Goal: Transaction & Acquisition: Purchase product/service

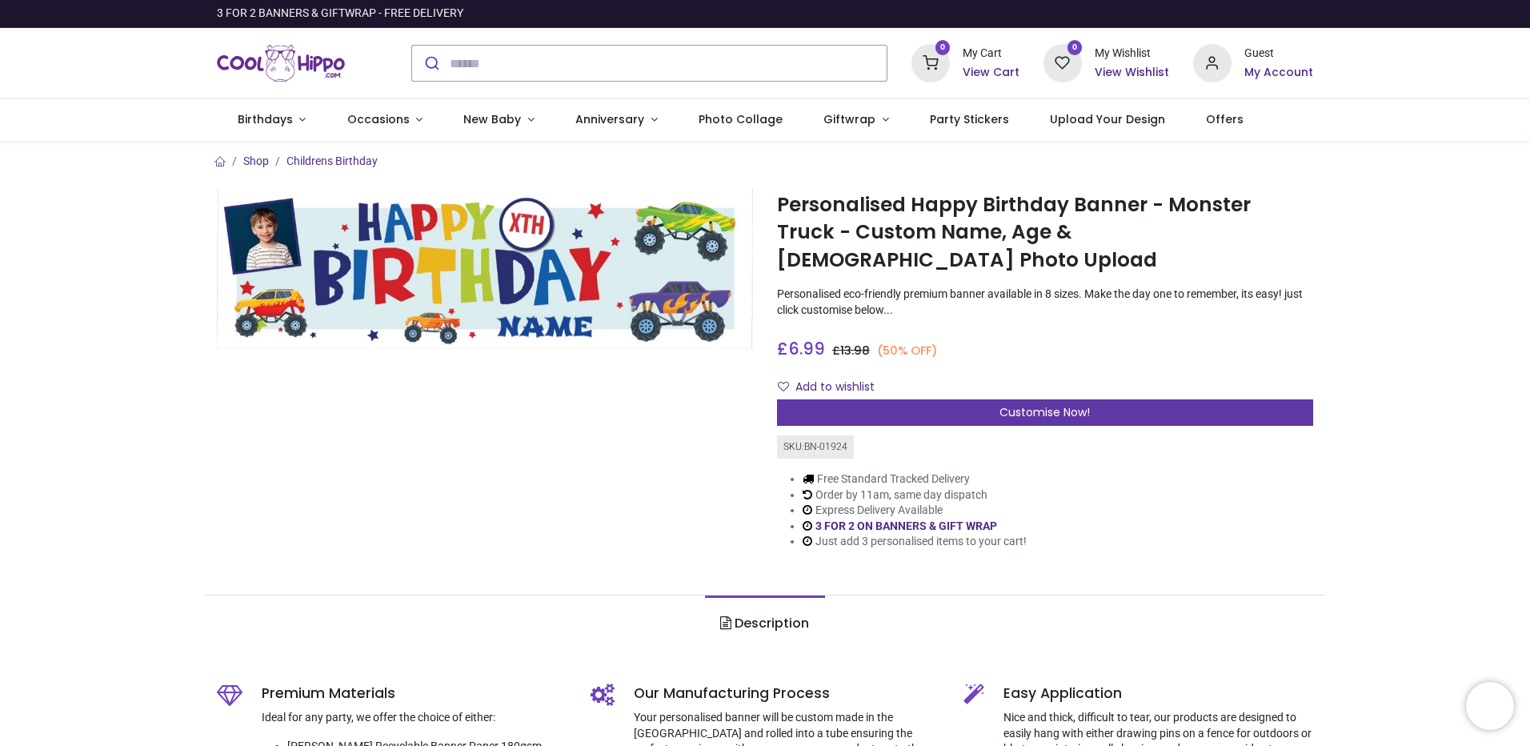
click at [971, 399] on div "Customise Now!" at bounding box center [1045, 412] width 536 height 27
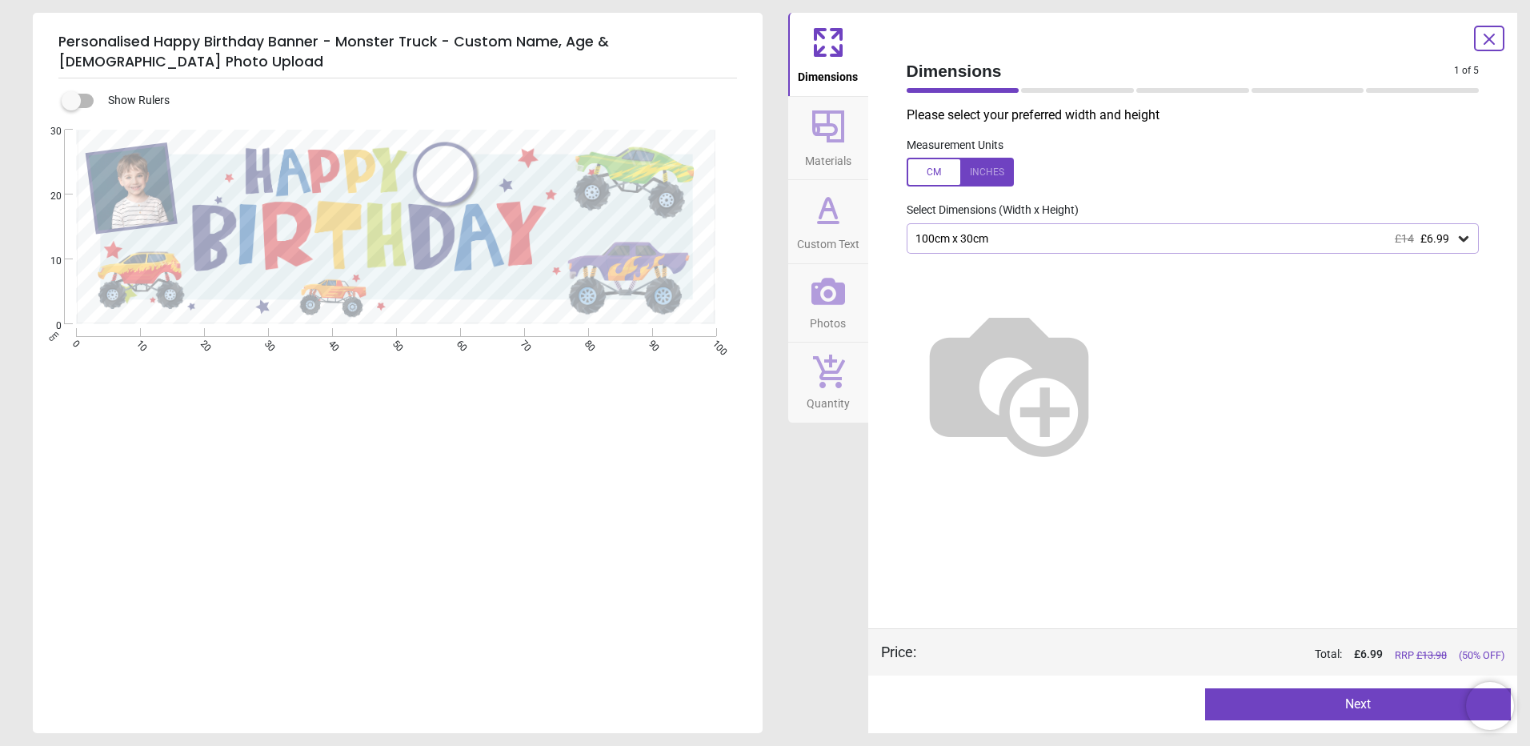
click at [1104, 246] on div "100cm x 30cm £14 £6.99" at bounding box center [1185, 239] width 543 height 14
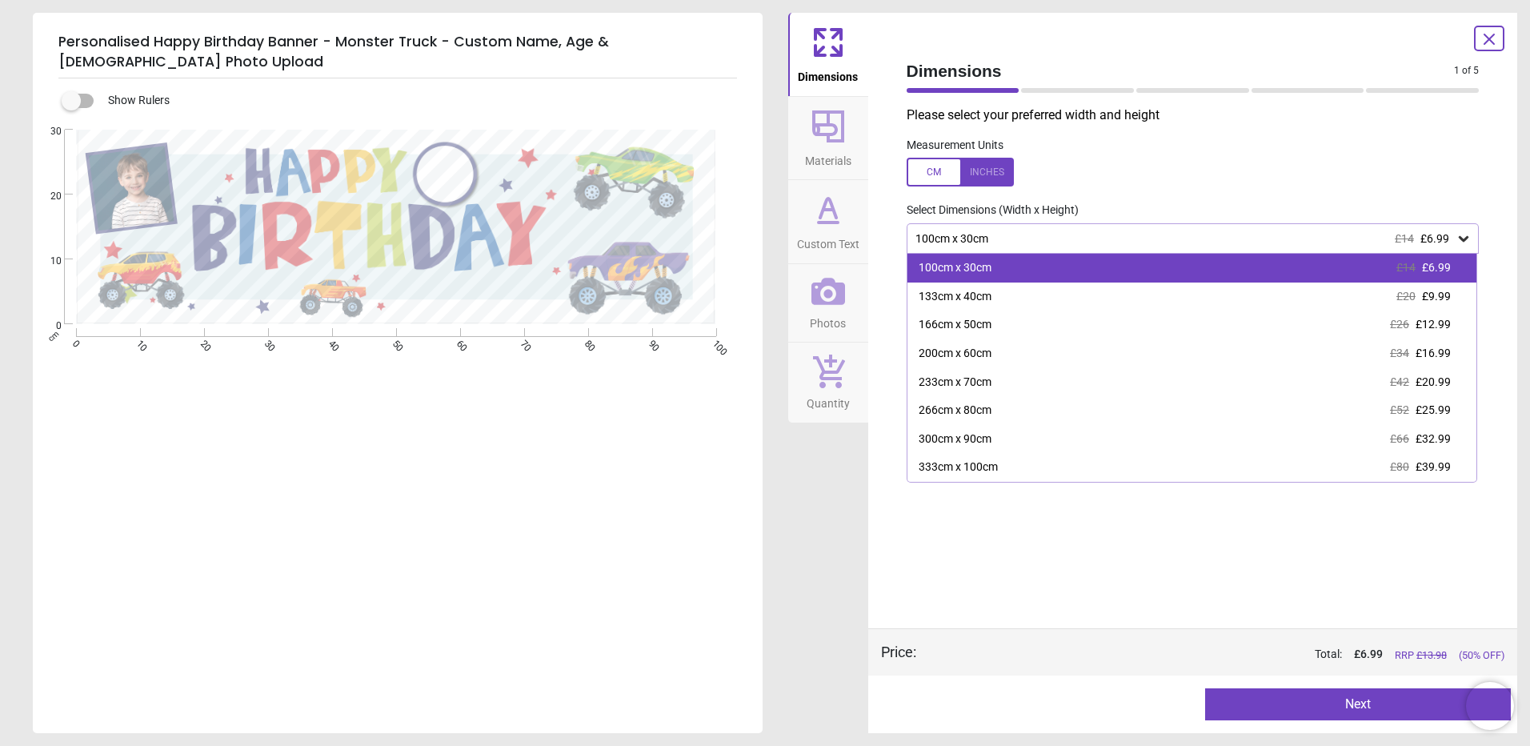
click at [1435, 264] on span "£6.99" at bounding box center [1436, 267] width 29 height 13
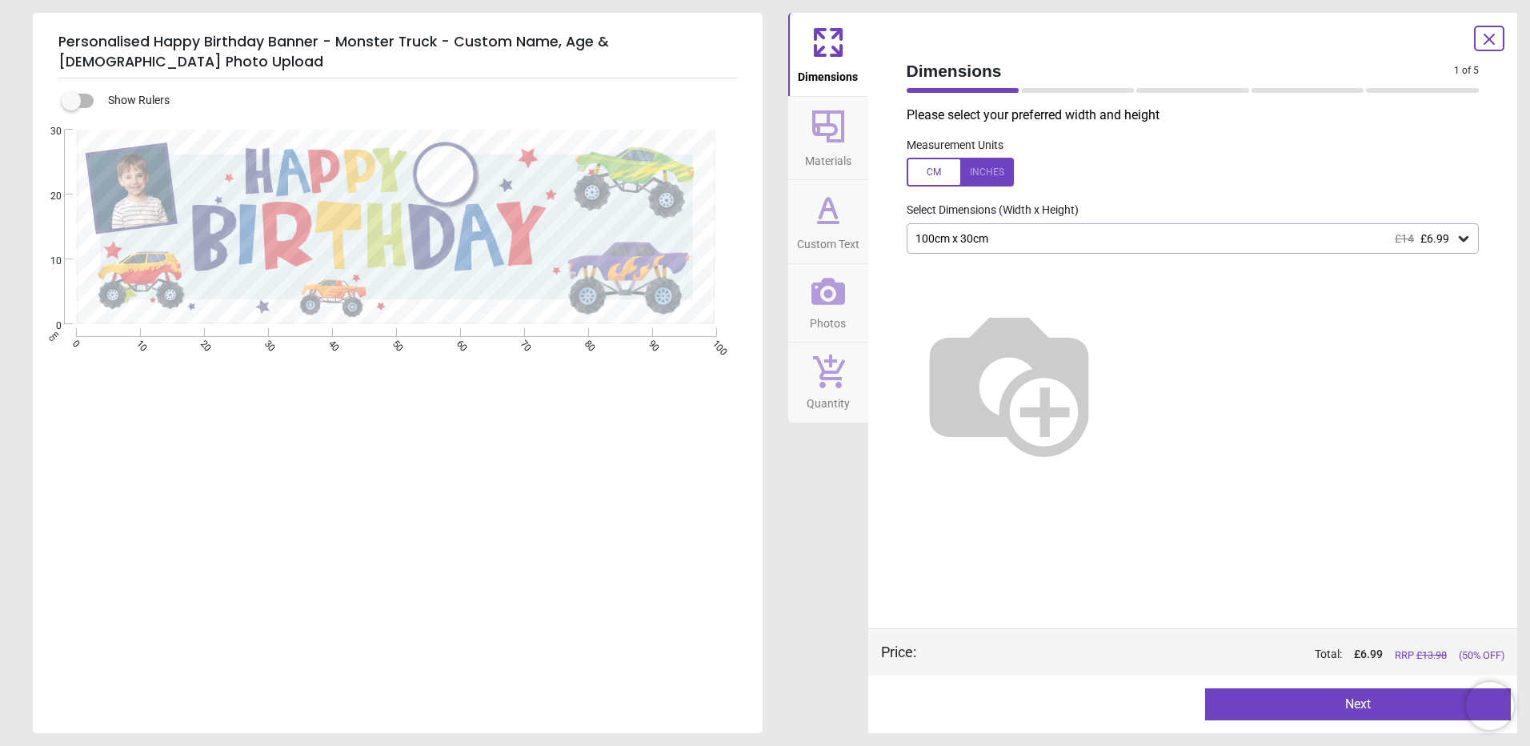
click at [1325, 186] on label at bounding box center [1193, 172] width 573 height 29
click at [818, 130] on icon at bounding box center [828, 126] width 32 height 32
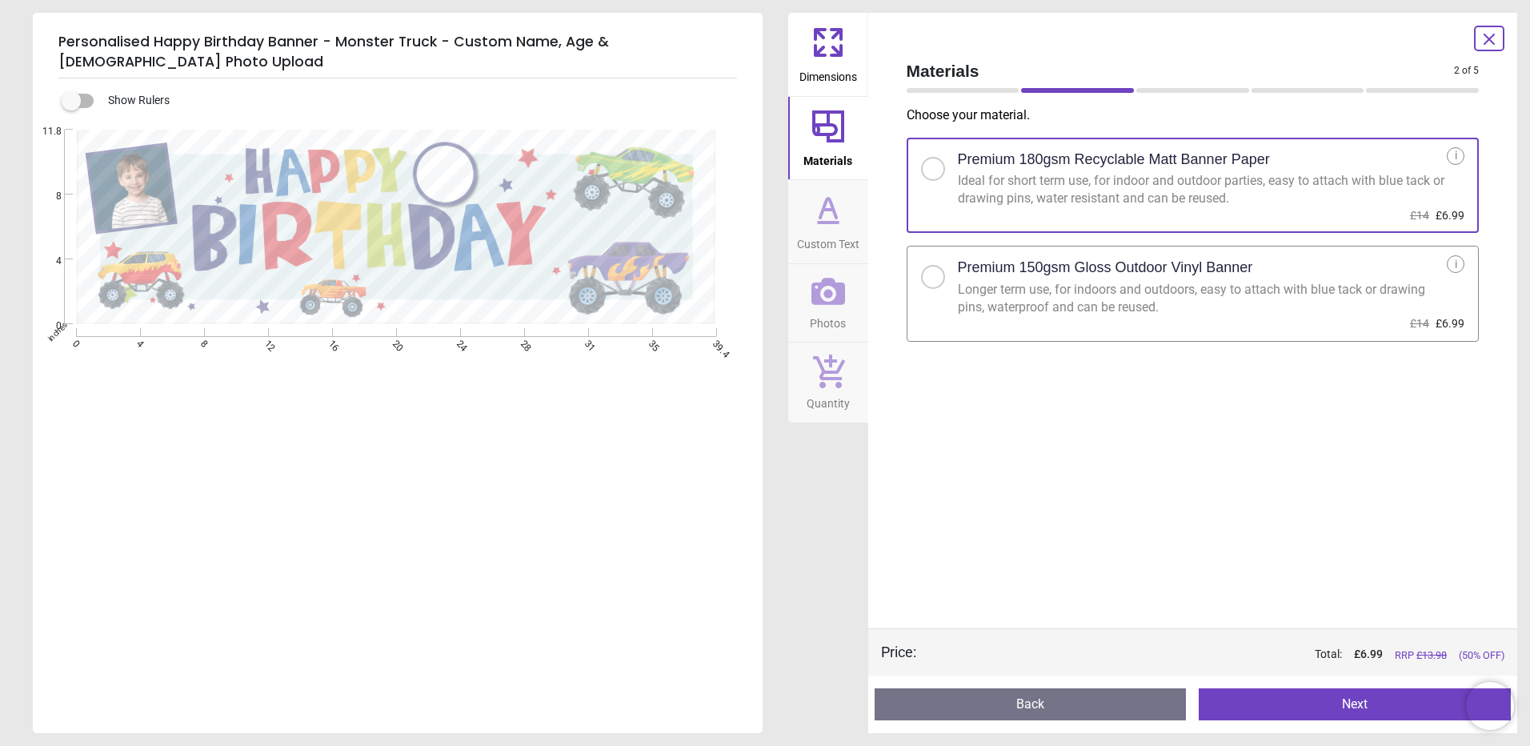
click at [833, 233] on span "Custom Text" at bounding box center [828, 241] width 62 height 24
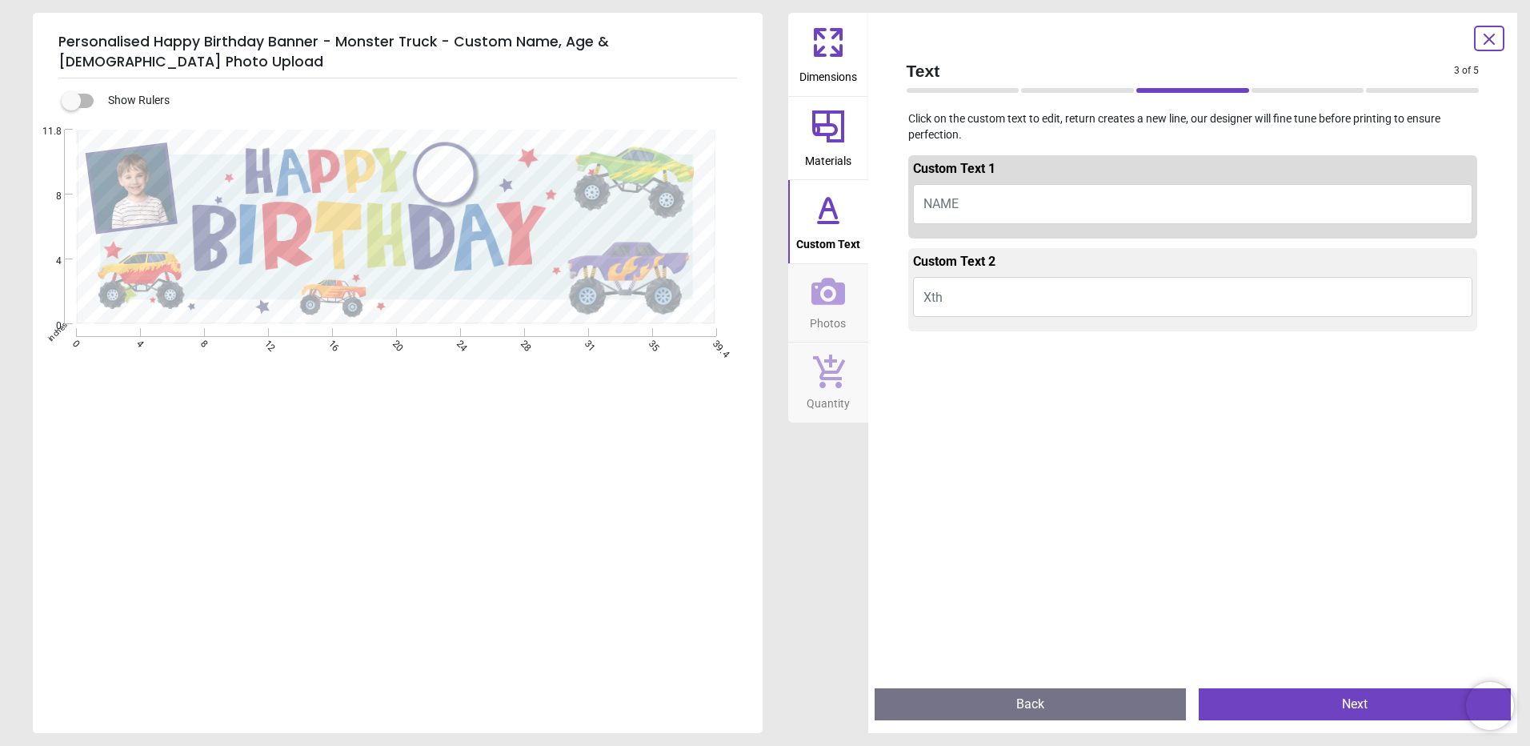
click at [1057, 200] on button "NAME" at bounding box center [1193, 204] width 560 height 40
click at [933, 200] on span "NAME" at bounding box center [941, 203] width 35 height 15
click at [447, 282] on textarea at bounding box center [468, 297] width 187 height 31
type textarea "******"
click at [964, 299] on button "Xth" at bounding box center [1193, 297] width 560 height 40
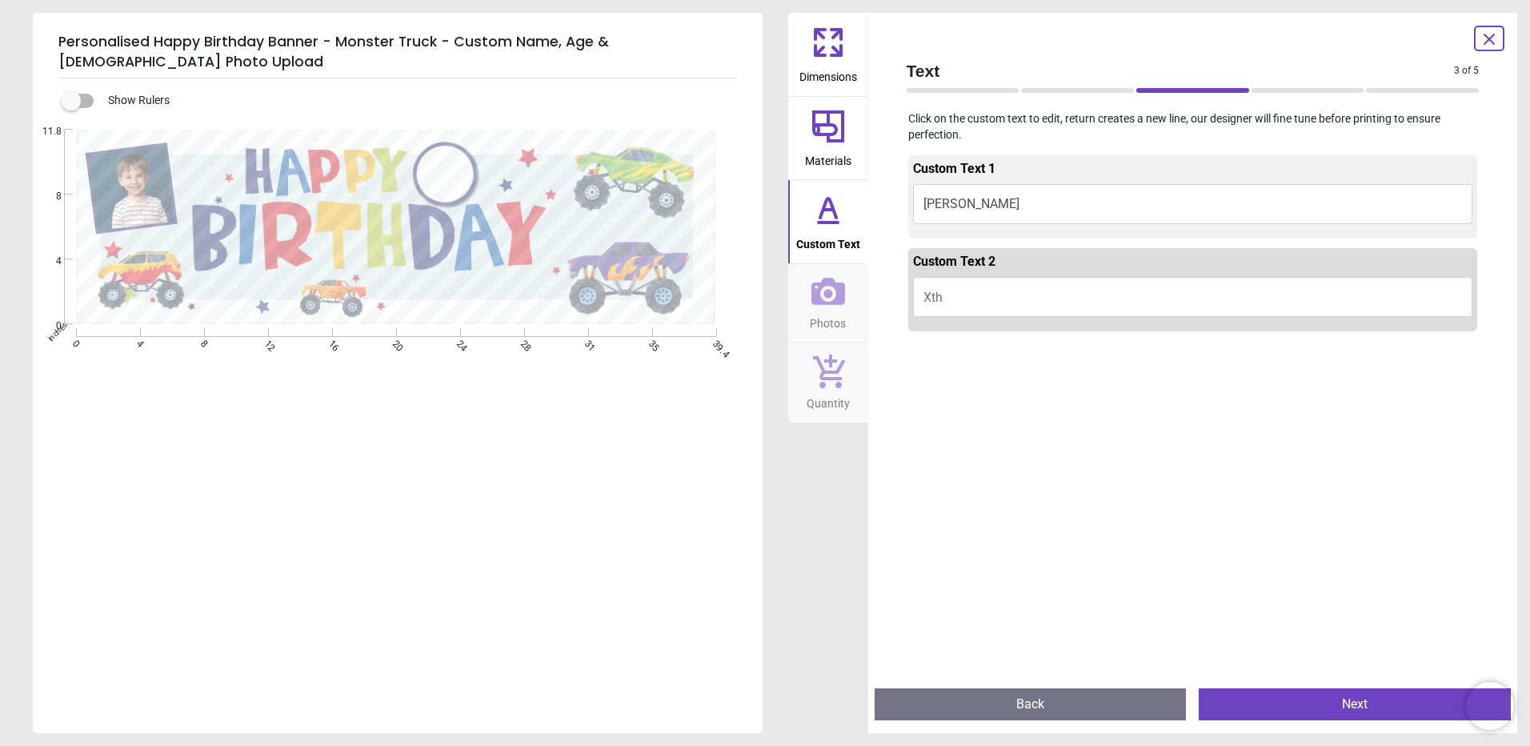
click at [929, 299] on span "Xth" at bounding box center [933, 297] width 19 height 15
type textarea "***"
click at [989, 404] on div at bounding box center [1193, 711] width 570 height 746
click at [816, 280] on icon at bounding box center [829, 292] width 34 height 34
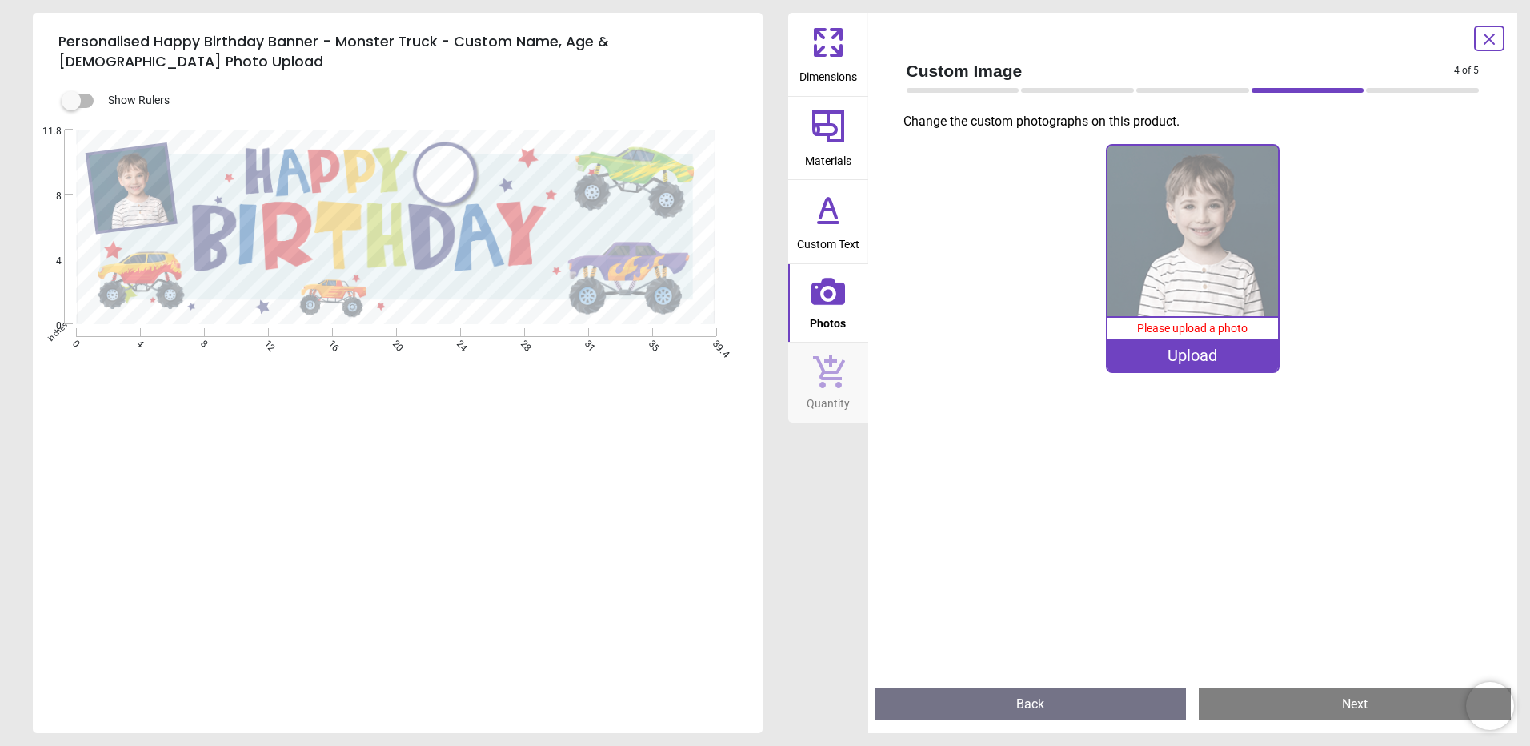
drag, startPoint x: 350, startPoint y: 445, endPoint x: 399, endPoint y: 436, distance: 50.4
click at [350, 445] on div ".cls-1 { fill: #2b2f71; } .cls-1, .cls-2 { stroke-width: 0px; } .cls-2 { fill: …" at bounding box center [396, 353] width 727 height 447
click at [1214, 365] on div "Upload" at bounding box center [1193, 355] width 170 height 32
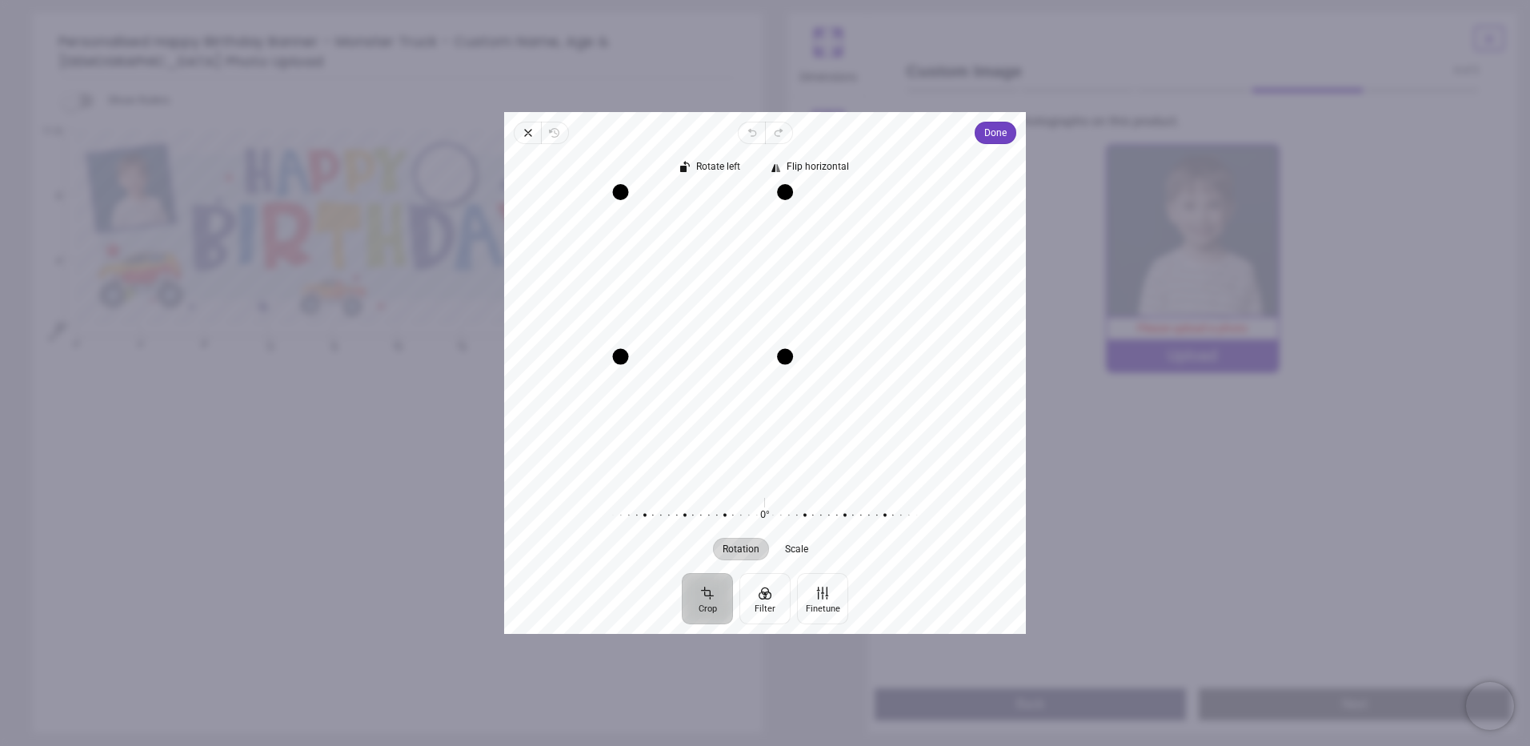
drag, startPoint x: 907, startPoint y: 481, endPoint x: 751, endPoint y: 364, distance: 195.0
click at [768, 369] on div "Recenter" at bounding box center [765, 335] width 496 height 289
drag, startPoint x: 705, startPoint y: 304, endPoint x: 657, endPoint y: 325, distance: 52.3
click at [657, 325] on div "Recenter" at bounding box center [765, 335] width 496 height 289
drag, startPoint x: 624, startPoint y: 355, endPoint x: 649, endPoint y: 339, distance: 30.0
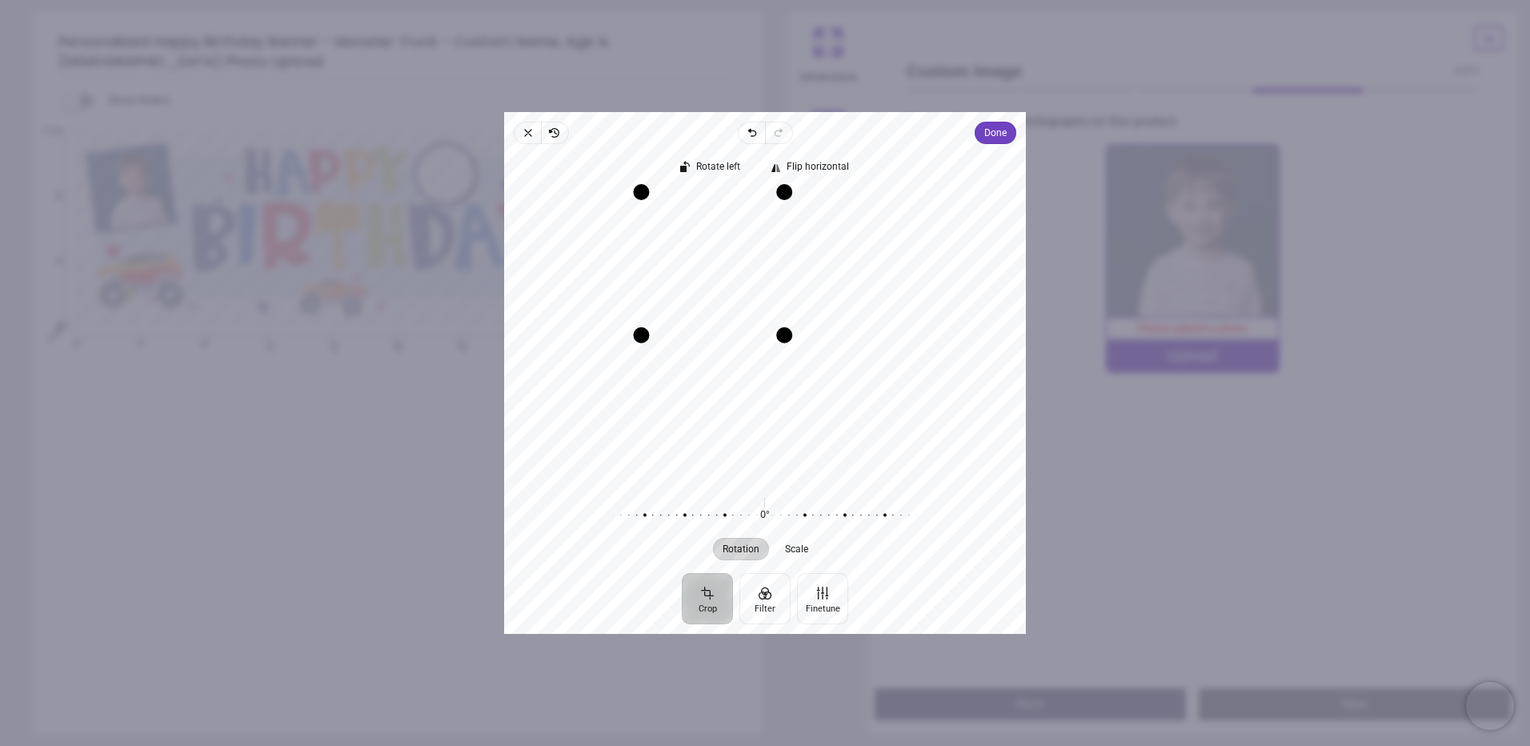
click at [649, 339] on div "Drag corner bl" at bounding box center [641, 335] width 16 height 16
drag, startPoint x: 792, startPoint y: 335, endPoint x: 728, endPoint y: 296, distance: 75.8
click at [767, 324] on div "Drag corner br" at bounding box center [767, 317] width 16 height 16
drag, startPoint x: 765, startPoint y: 323, endPoint x: 772, endPoint y: 339, distance: 18.3
click at [772, 337] on div "Drag corner br" at bounding box center [778, 329] width 16 height 16
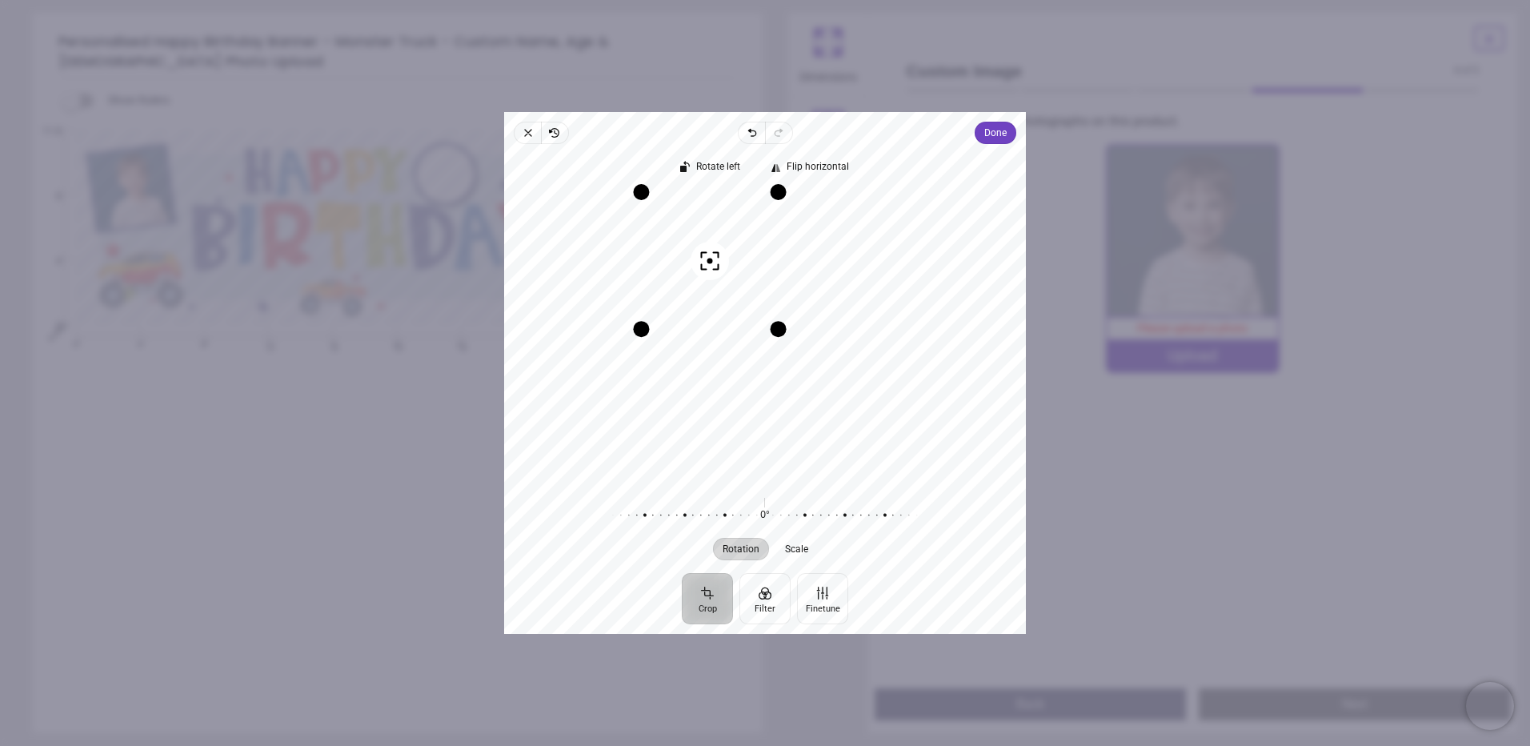
click at [736, 307] on div "Recenter" at bounding box center [765, 335] width 496 height 289
click at [942, 608] on div "Crop Filter Finetune" at bounding box center [765, 598] width 522 height 51
drag, startPoint x: 996, startPoint y: 116, endPoint x: 999, endPoint y: 137, distance: 21.1
click at [996, 117] on div "Close Revert Undo Redo Done Crop Filter Finetune Rotate left Flip horizontal Re…" at bounding box center [765, 373] width 522 height 522
click at [999, 137] on span "Done" at bounding box center [996, 132] width 22 height 19
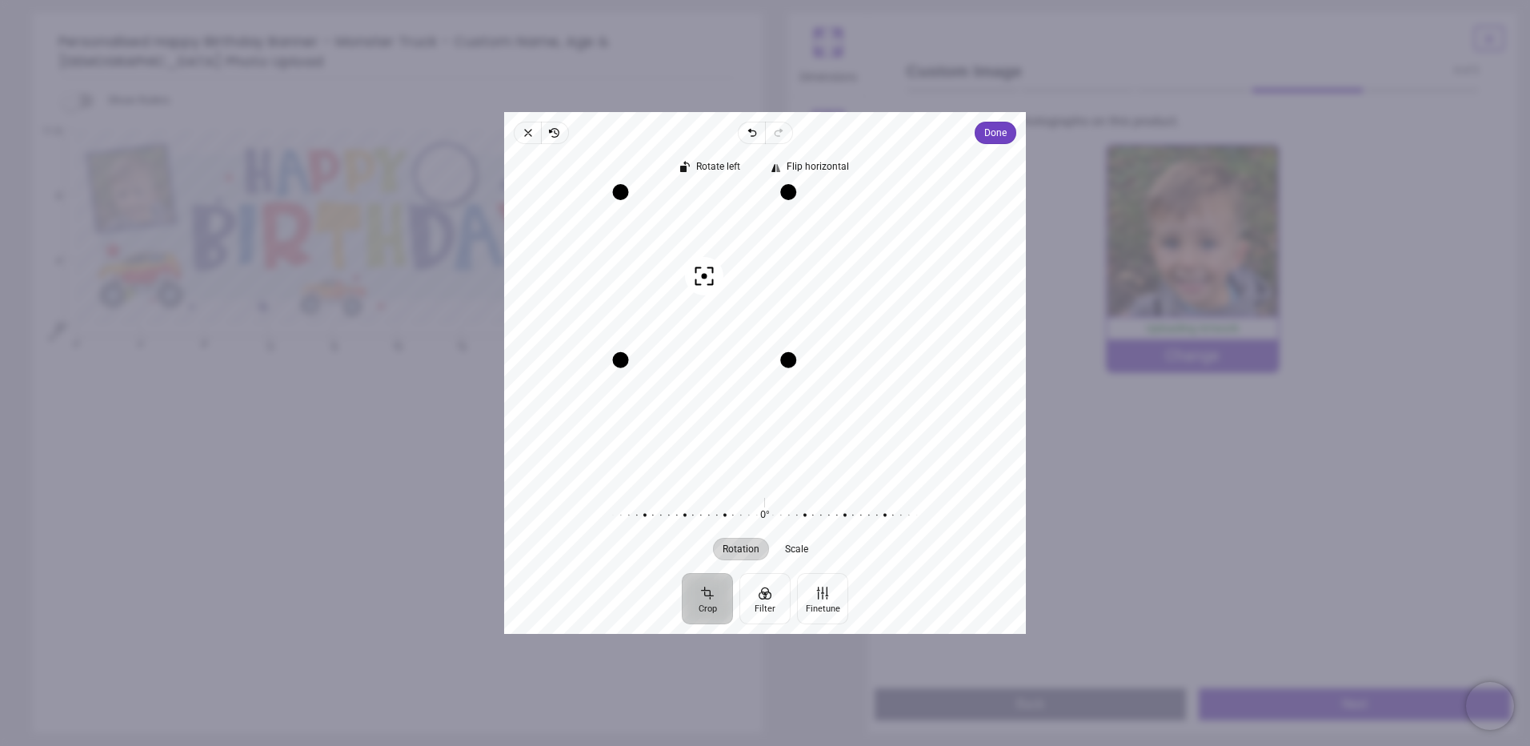
scroll to position [7, 0]
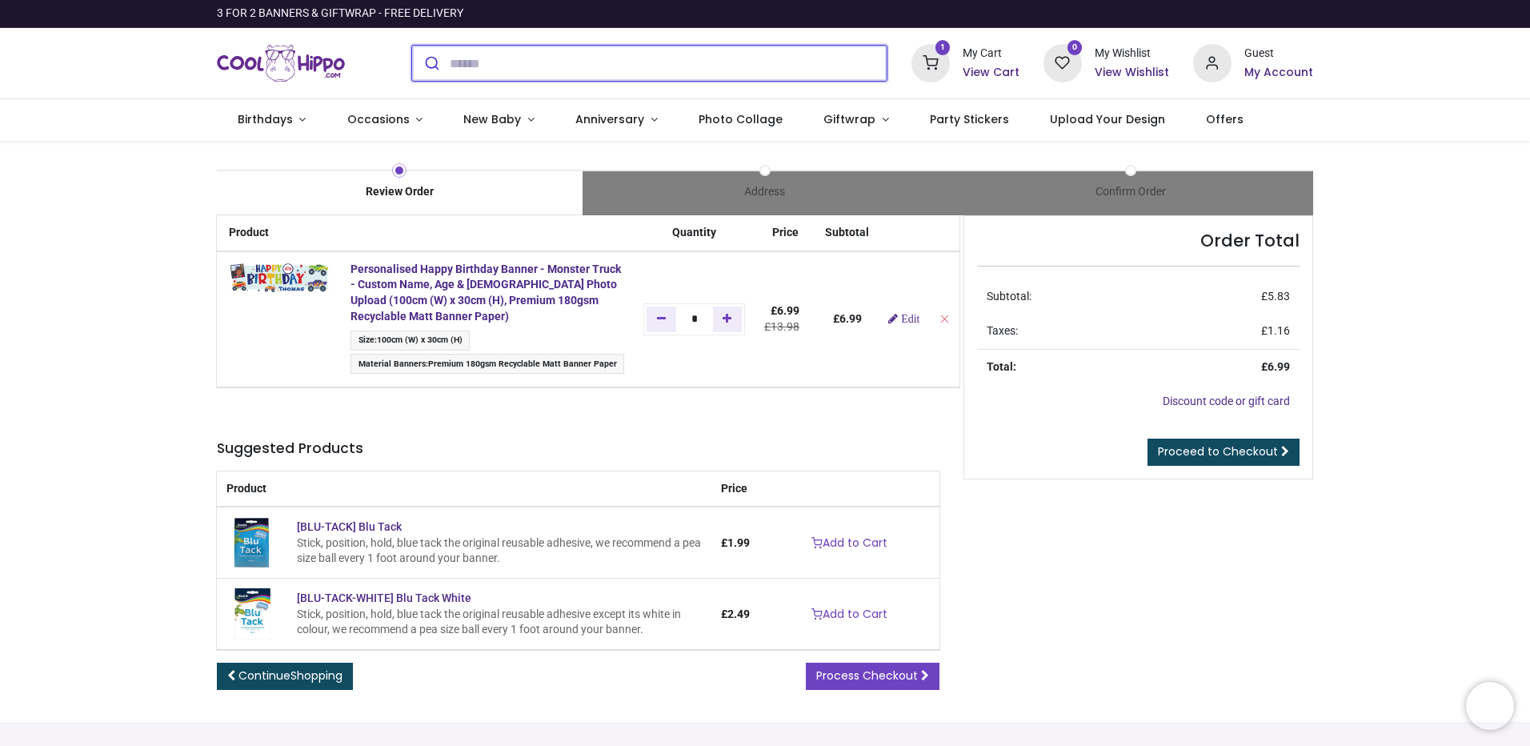
click at [504, 57] on input "search" at bounding box center [668, 63] width 437 height 35
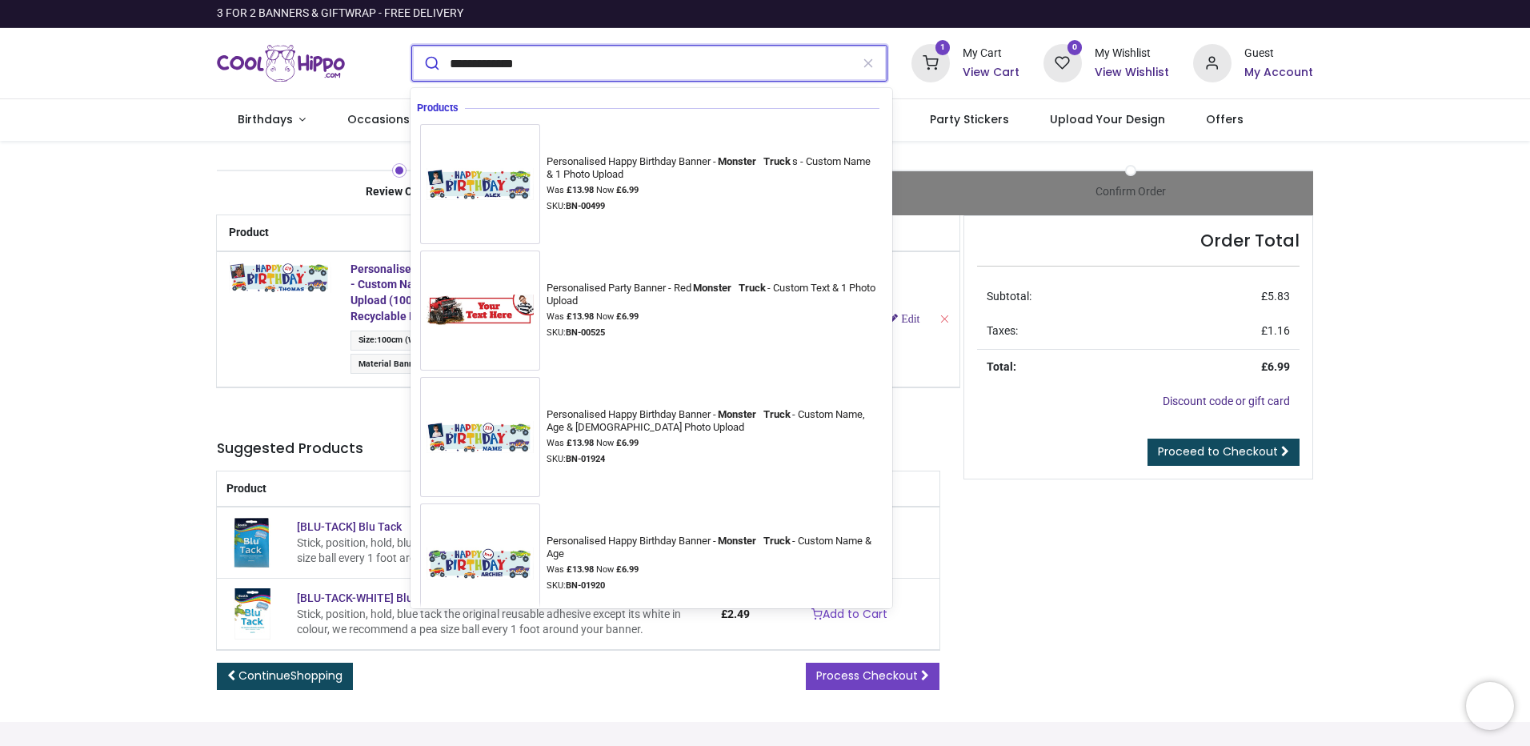
type input "**********"
click at [412, 46] on button "submit" at bounding box center [431, 63] width 38 height 35
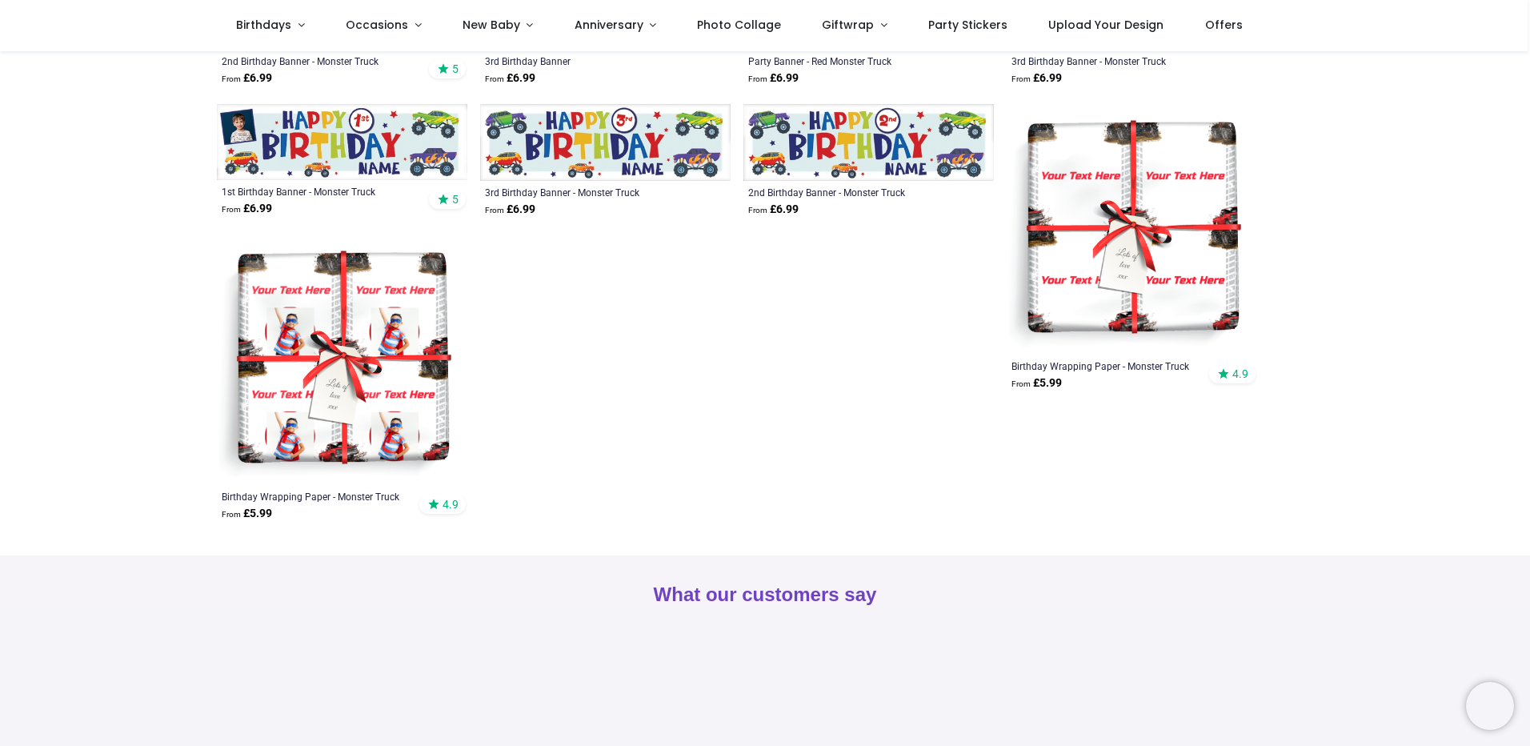
scroll to position [400, 0]
click at [342, 391] on img at bounding box center [342, 359] width 251 height 251
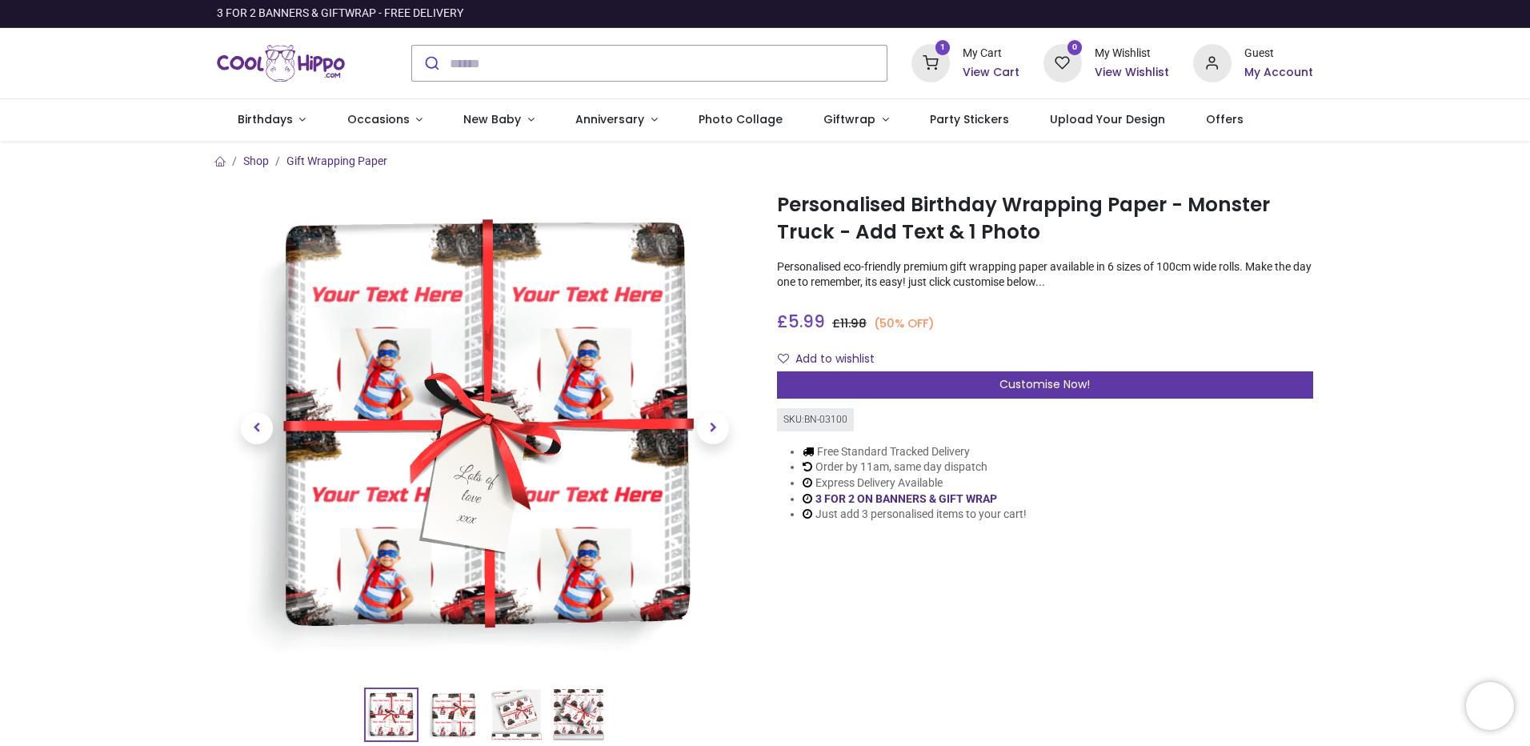
click at [1022, 387] on span "Customise Now!" at bounding box center [1045, 384] width 90 height 16
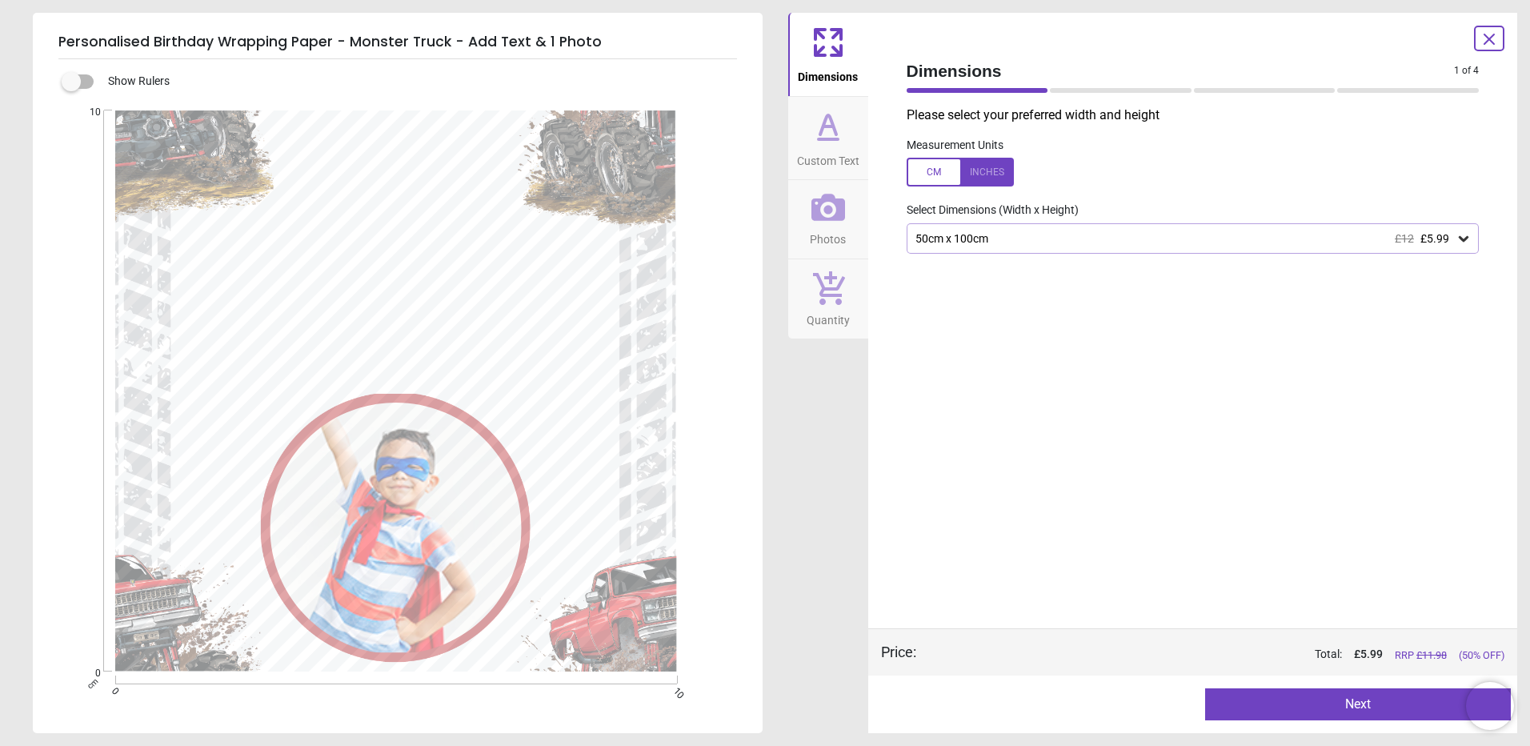
click at [832, 126] on icon at bounding box center [828, 124] width 16 height 19
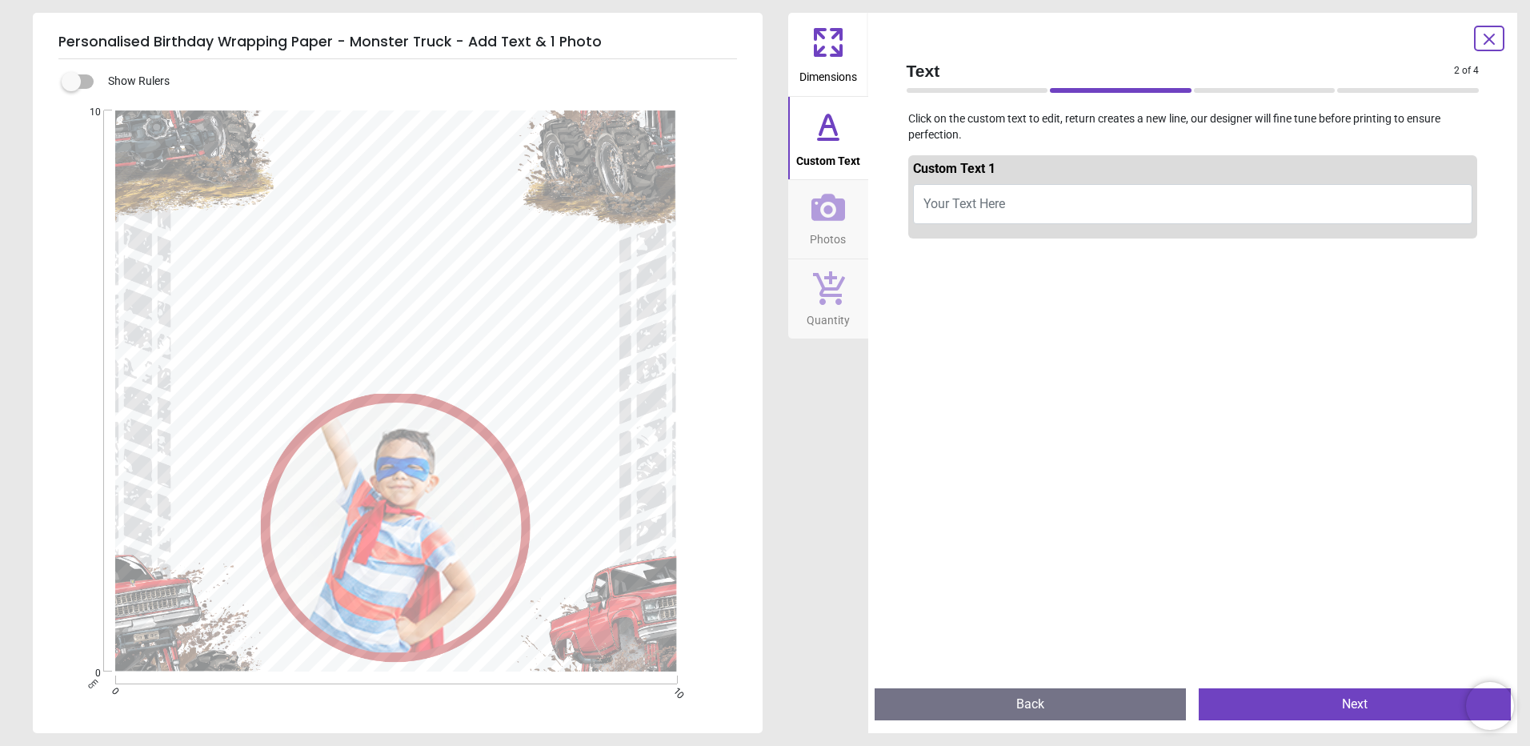
click at [998, 199] on span "Your Text Here" at bounding box center [965, 203] width 82 height 15
type textarea "*"
click at [960, 200] on button "HAPPY Birthday Thomas" at bounding box center [1193, 206] width 560 height 45
click at [952, 194] on button "HAPPY Birthday Thomas" at bounding box center [1193, 206] width 560 height 45
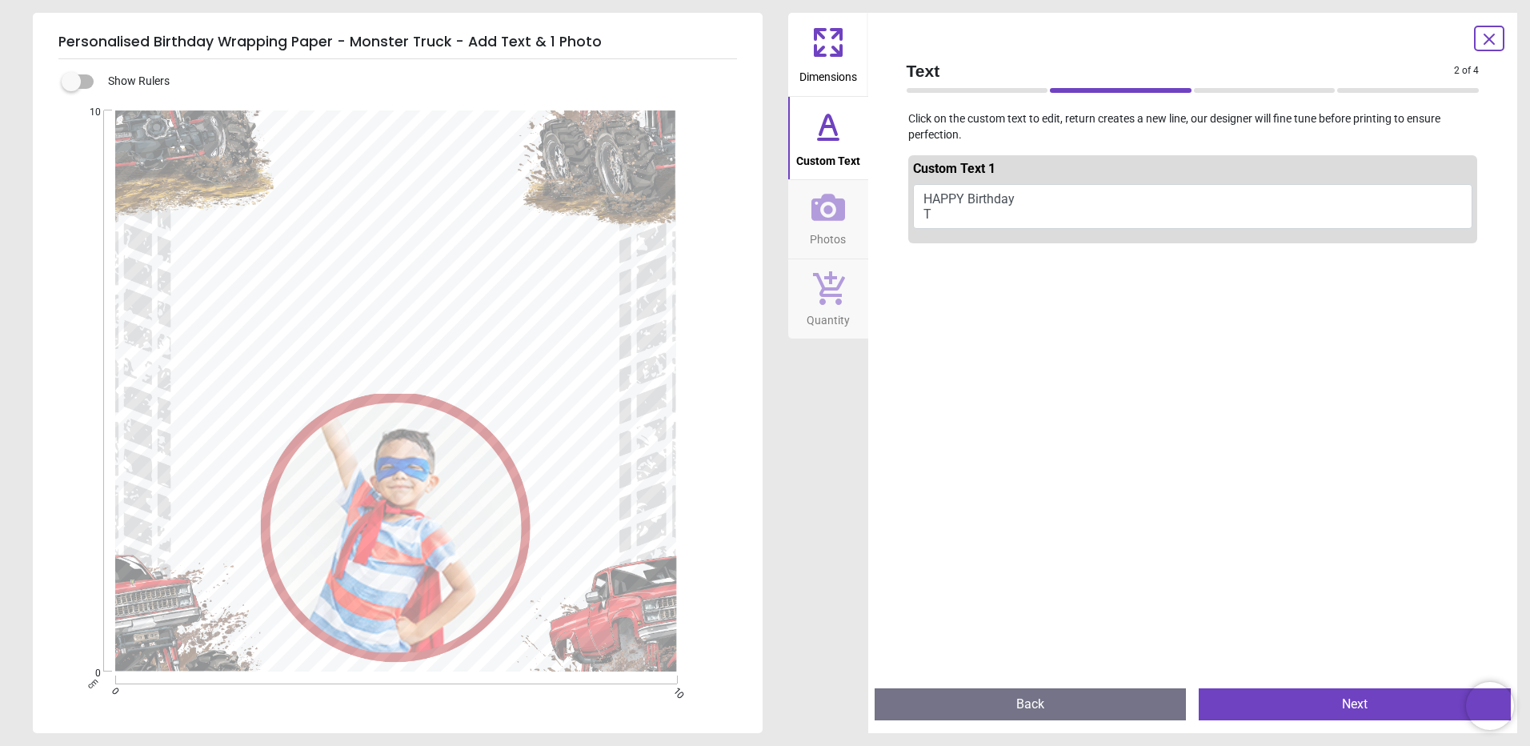
scroll to position [0, 0]
type textarea "*"
type textarea "**********"
click at [1008, 475] on div at bounding box center [1193, 623] width 570 height 746
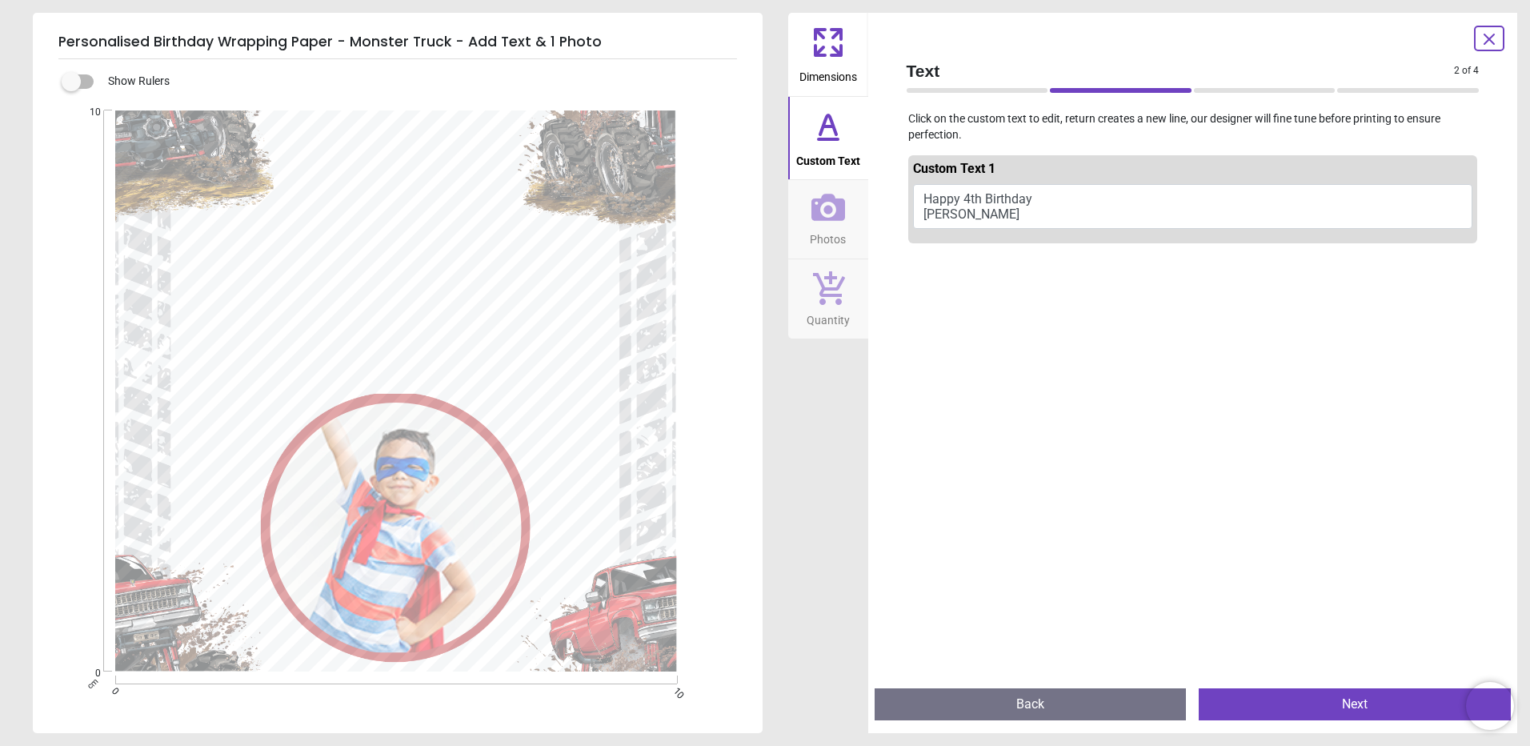
click at [1345, 704] on button "Next" at bounding box center [1355, 704] width 312 height 32
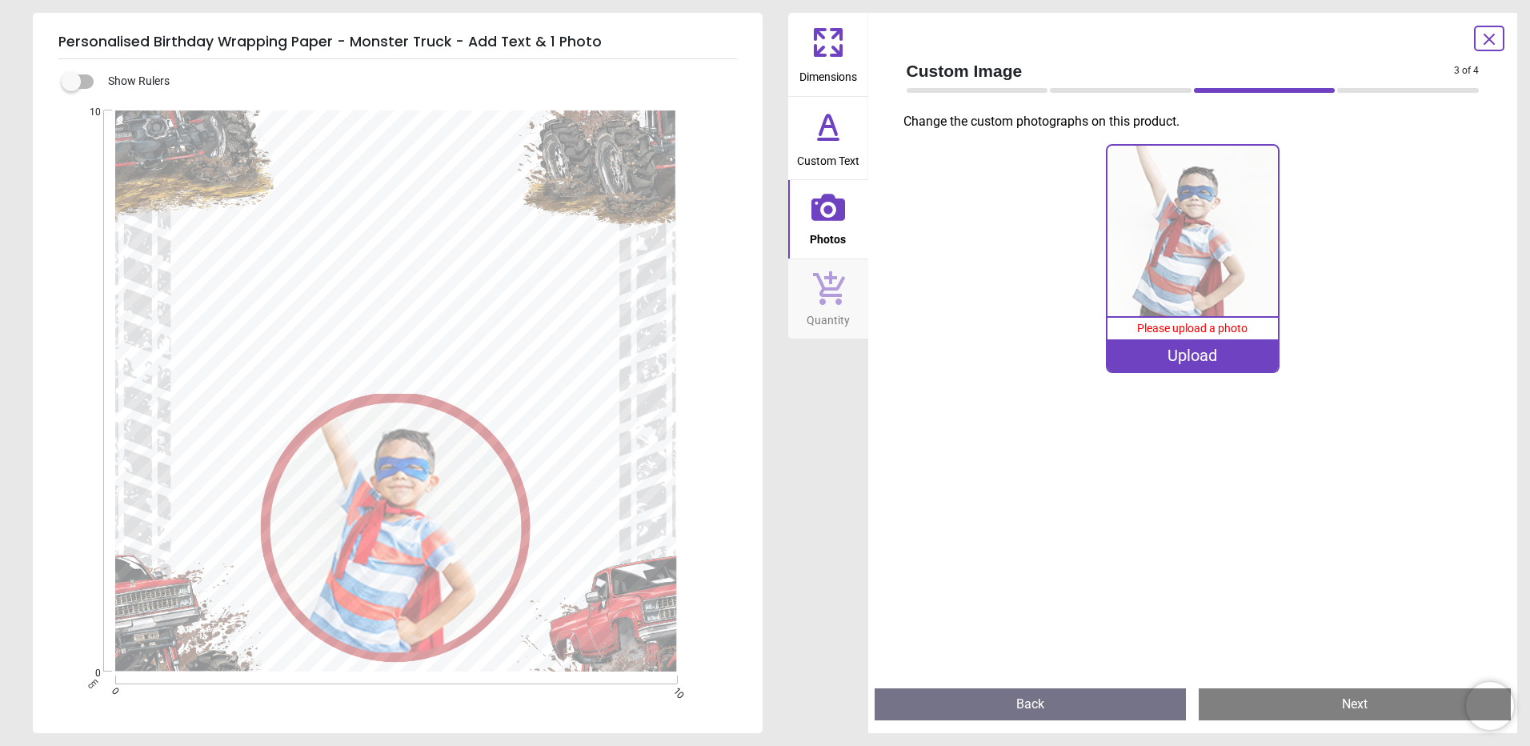
click at [1169, 358] on div "Upload" at bounding box center [1193, 355] width 170 height 32
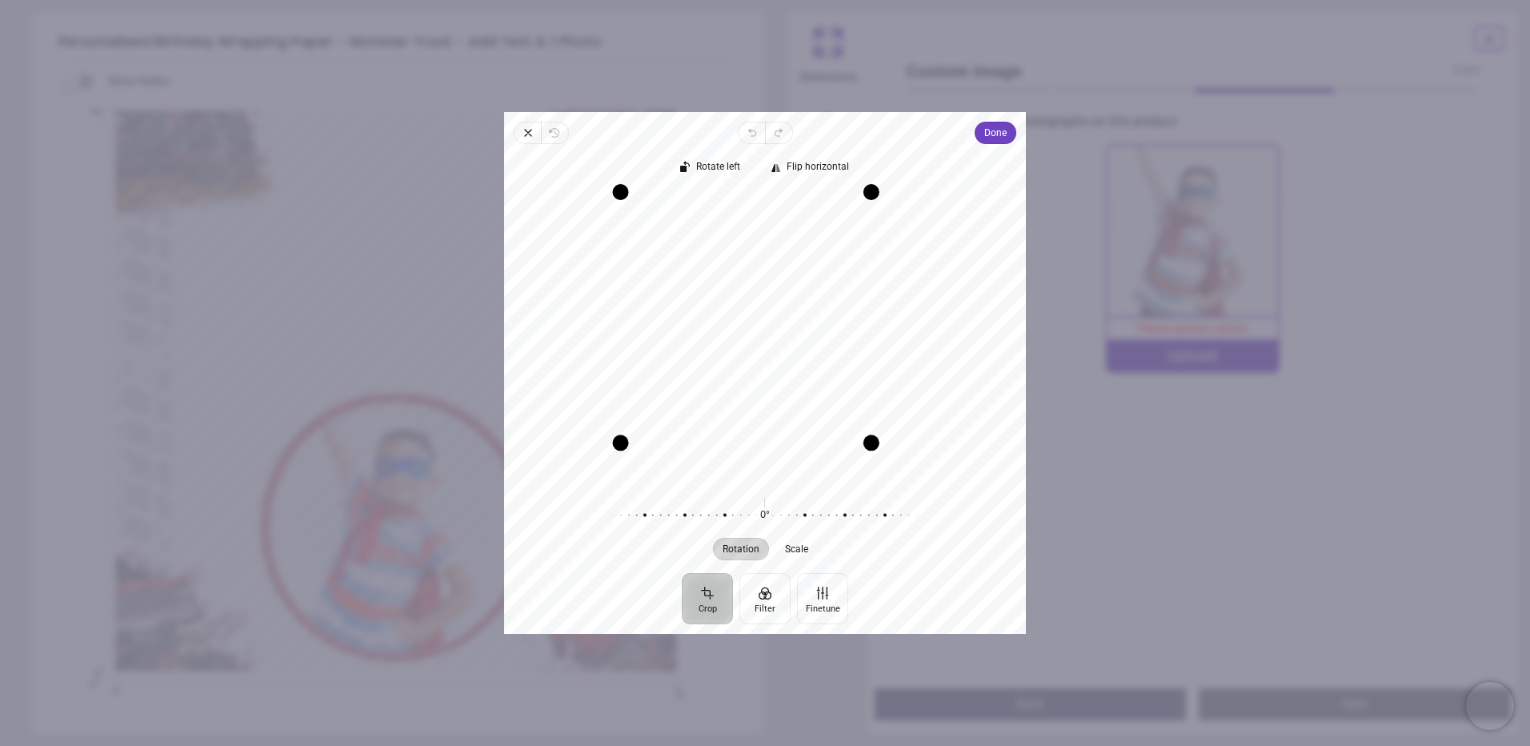
drag, startPoint x: 904, startPoint y: 479, endPoint x: 876, endPoint y: 430, distance: 56.6
click at [876, 435] on div "Drag corner br" at bounding box center [872, 443] width 16 height 16
click at [789, 378] on div "Recenter" at bounding box center [765, 335] width 496 height 289
drag, startPoint x: 1161, startPoint y: 475, endPoint x: 1015, endPoint y: 496, distance: 147.3
click at [1159, 475] on div "0% Please upload a photo Upload" at bounding box center [1193, 407] width 599 height 538
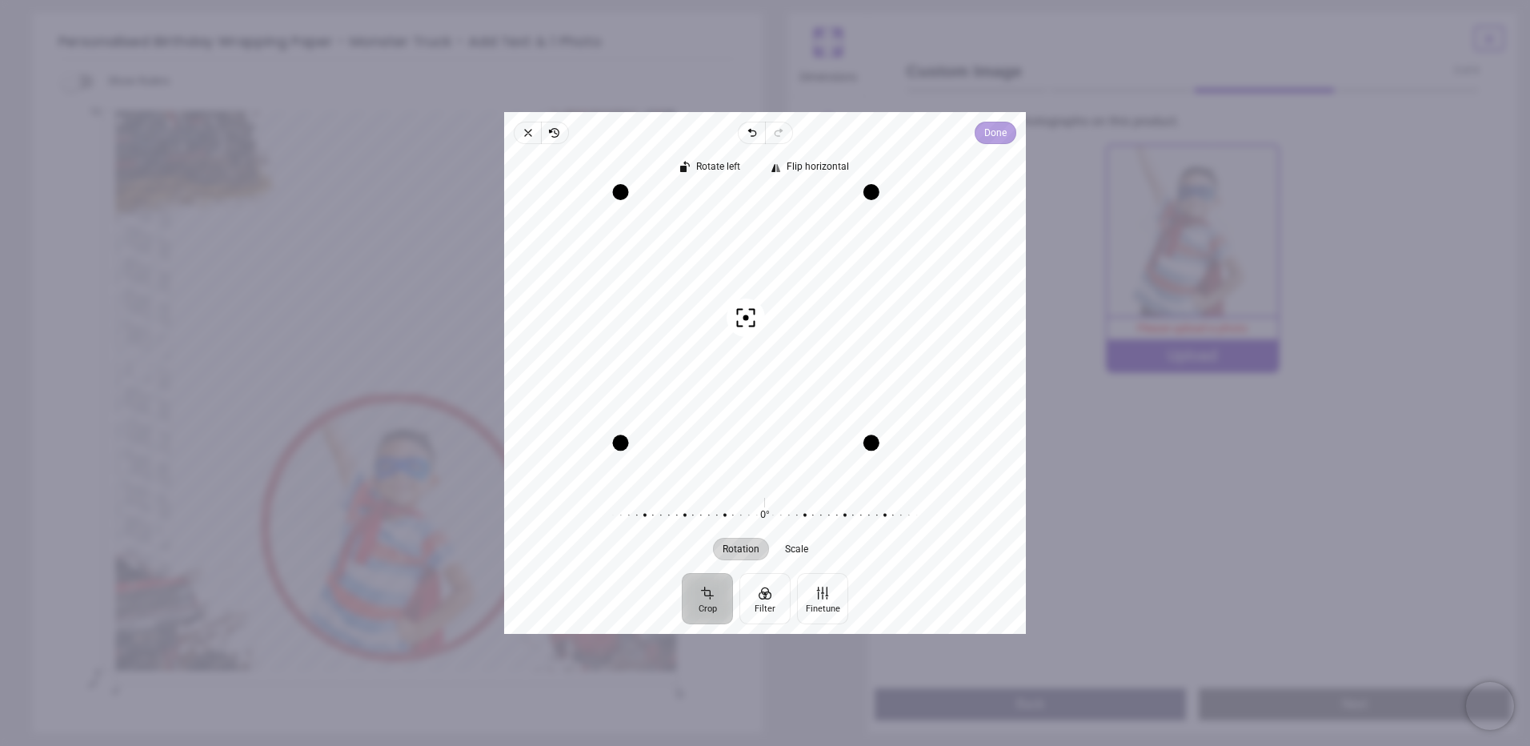
click at [1000, 130] on span "Done" at bounding box center [996, 132] width 22 height 19
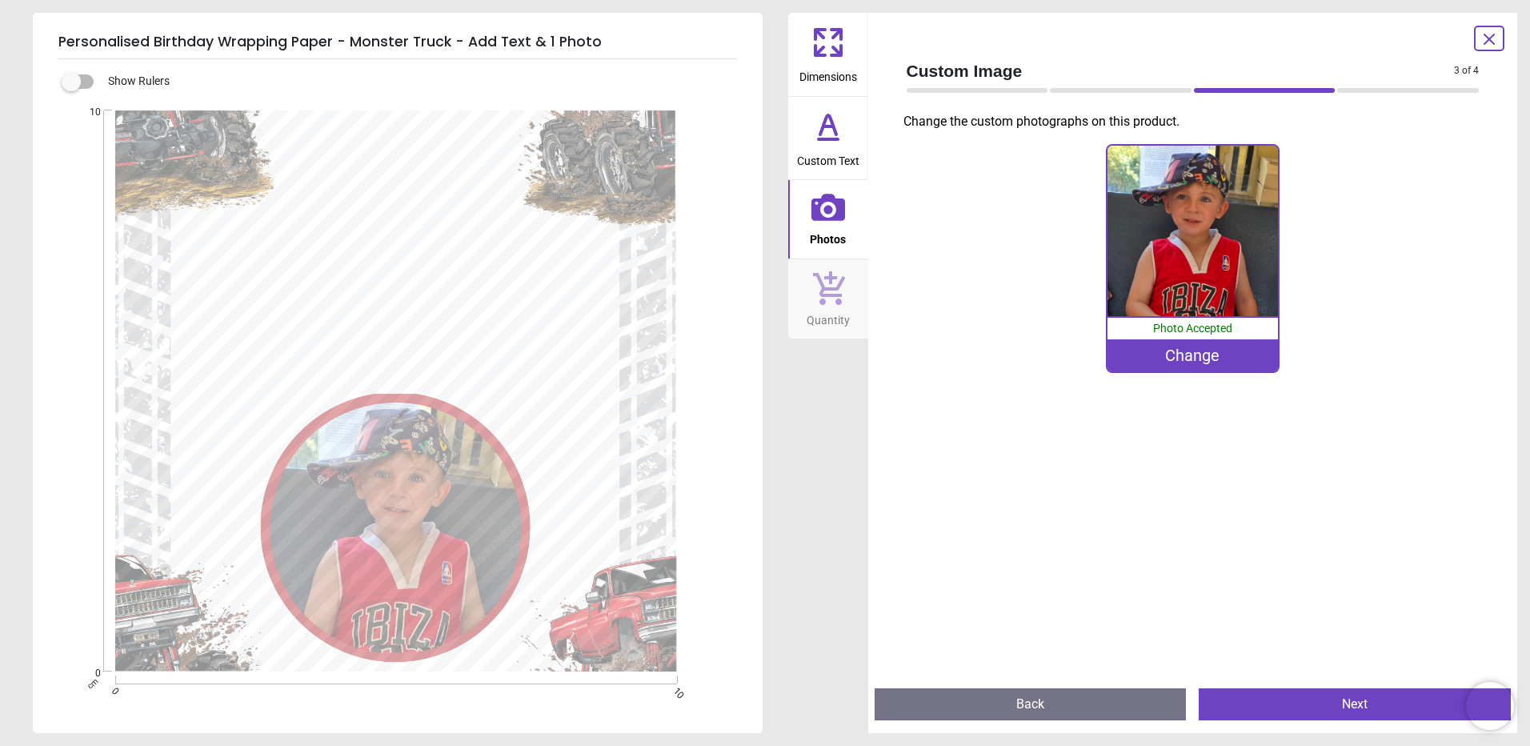
click at [1358, 700] on button "Next" at bounding box center [1355, 704] width 312 height 32
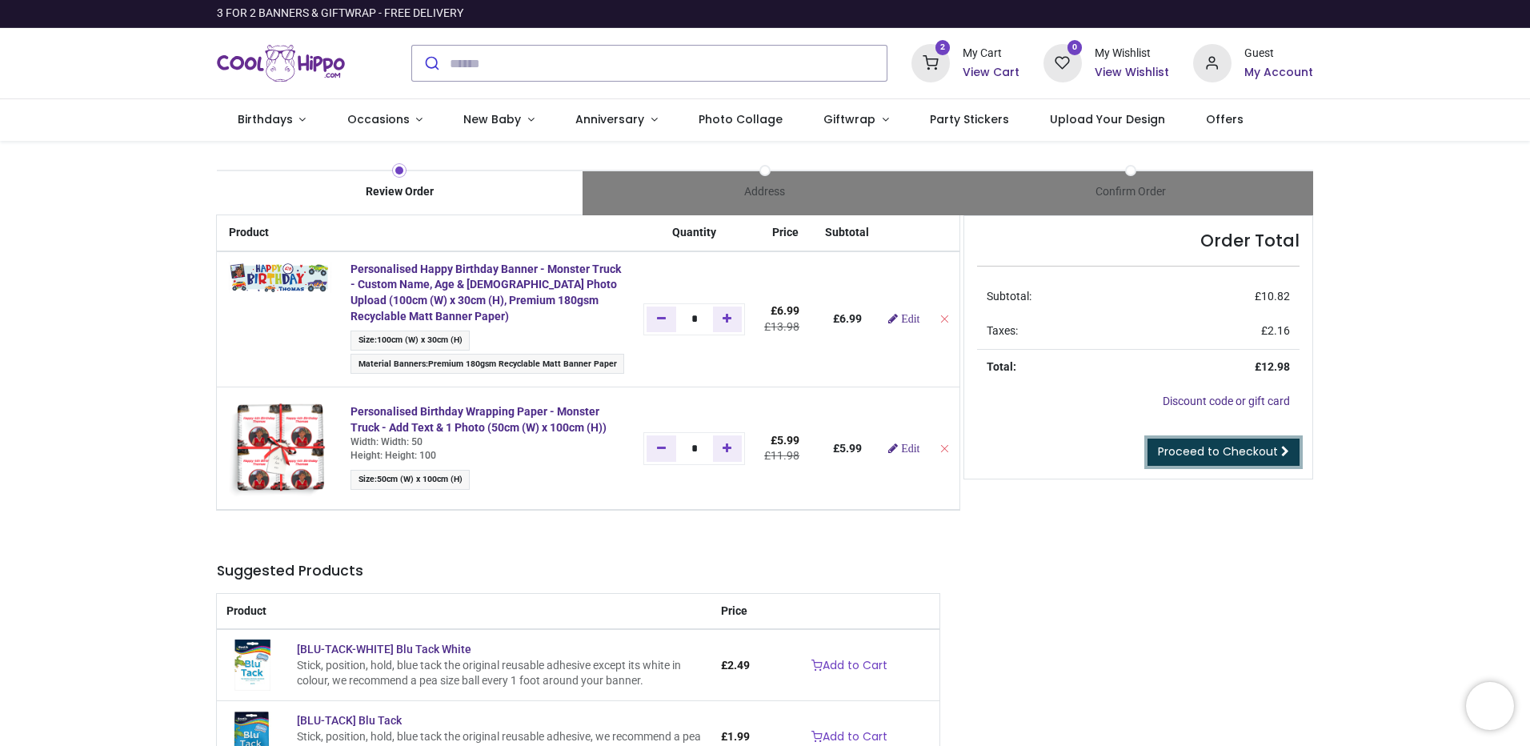
click at [1277, 456] on link "Proceed to Checkout" at bounding box center [1224, 452] width 152 height 27
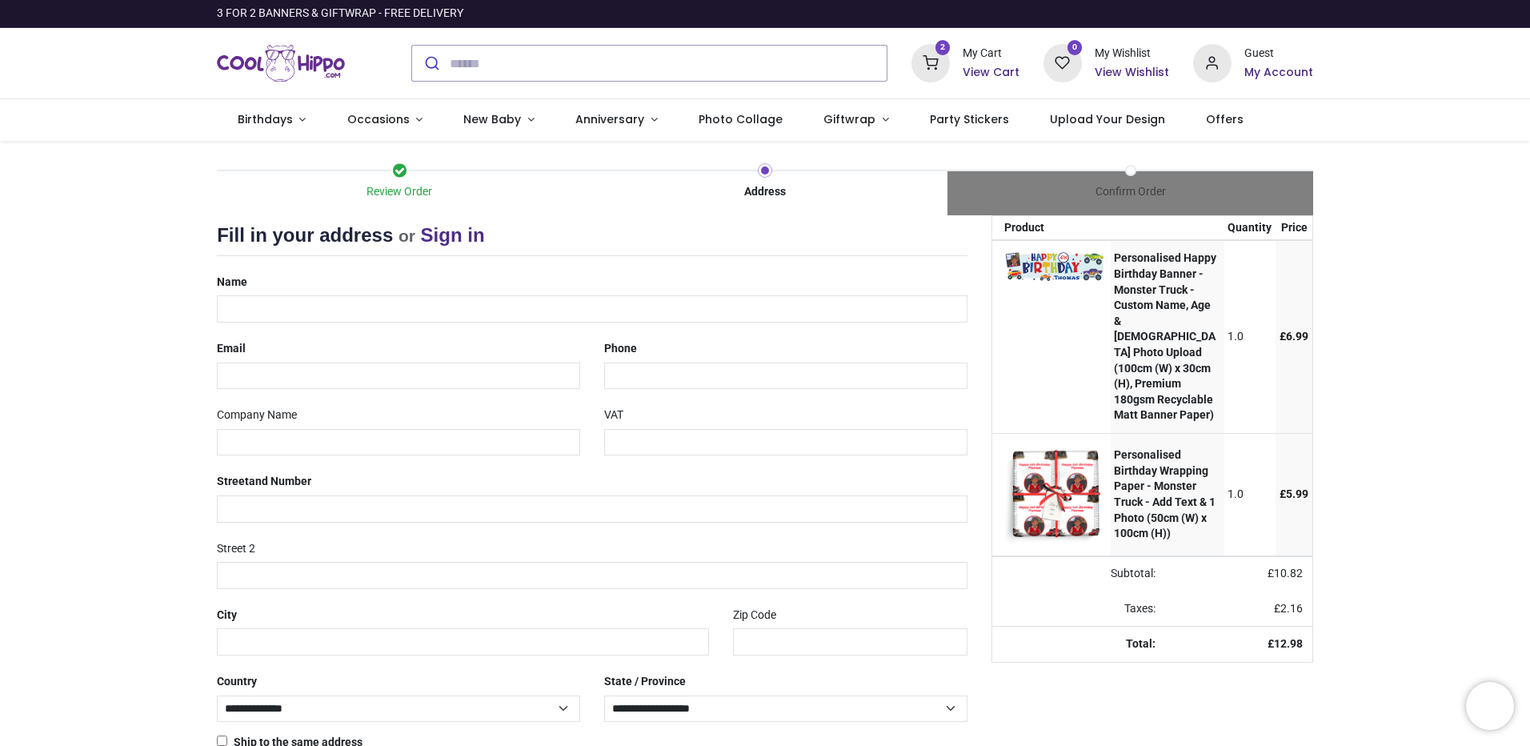
select select "***"
drag, startPoint x: 243, startPoint y: 307, endPoint x: 852, endPoint y: 352, distance: 611.6
click at [243, 307] on input "text" at bounding box center [592, 308] width 751 height 27
type input "**********"
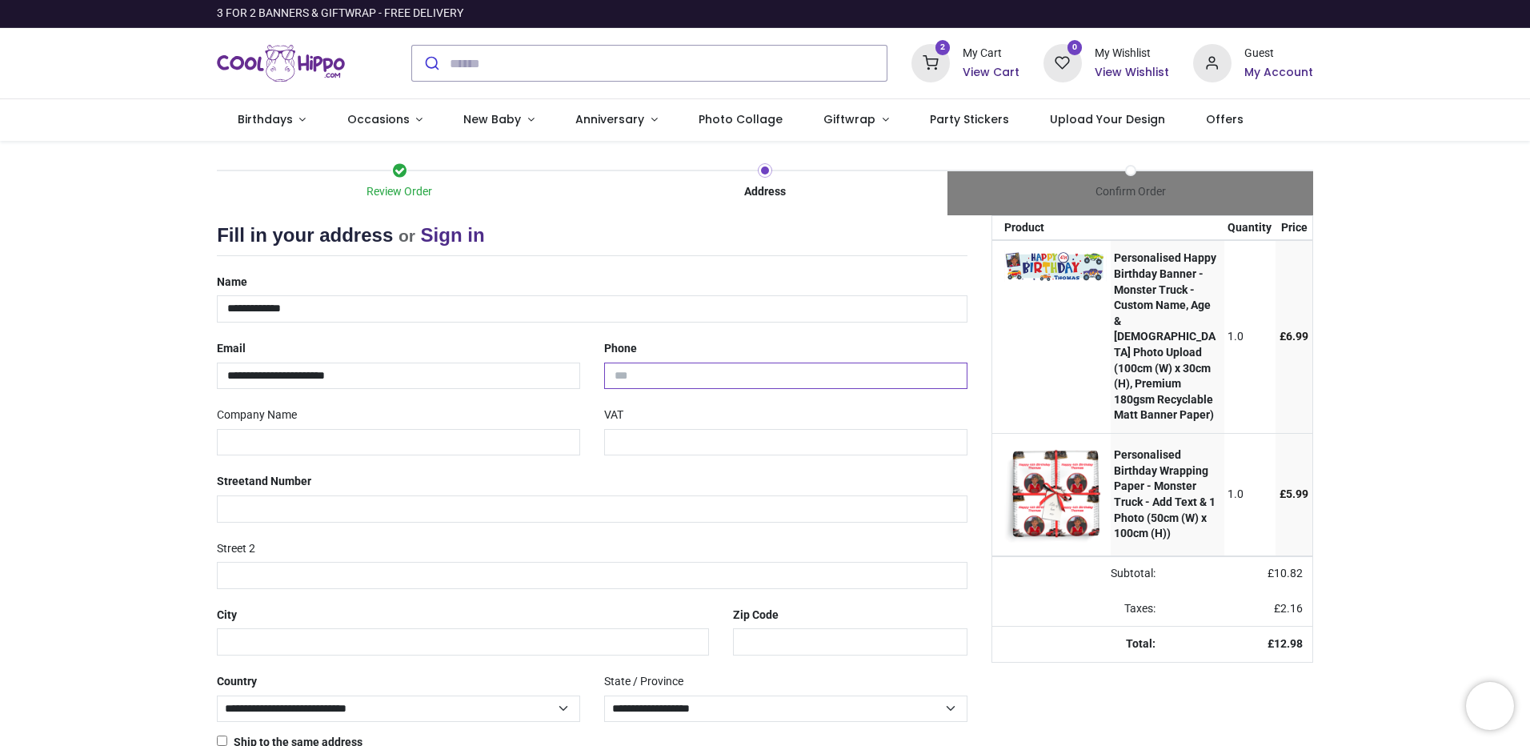
type input "**********"
type input "********"
type input "**********"
type input "********"
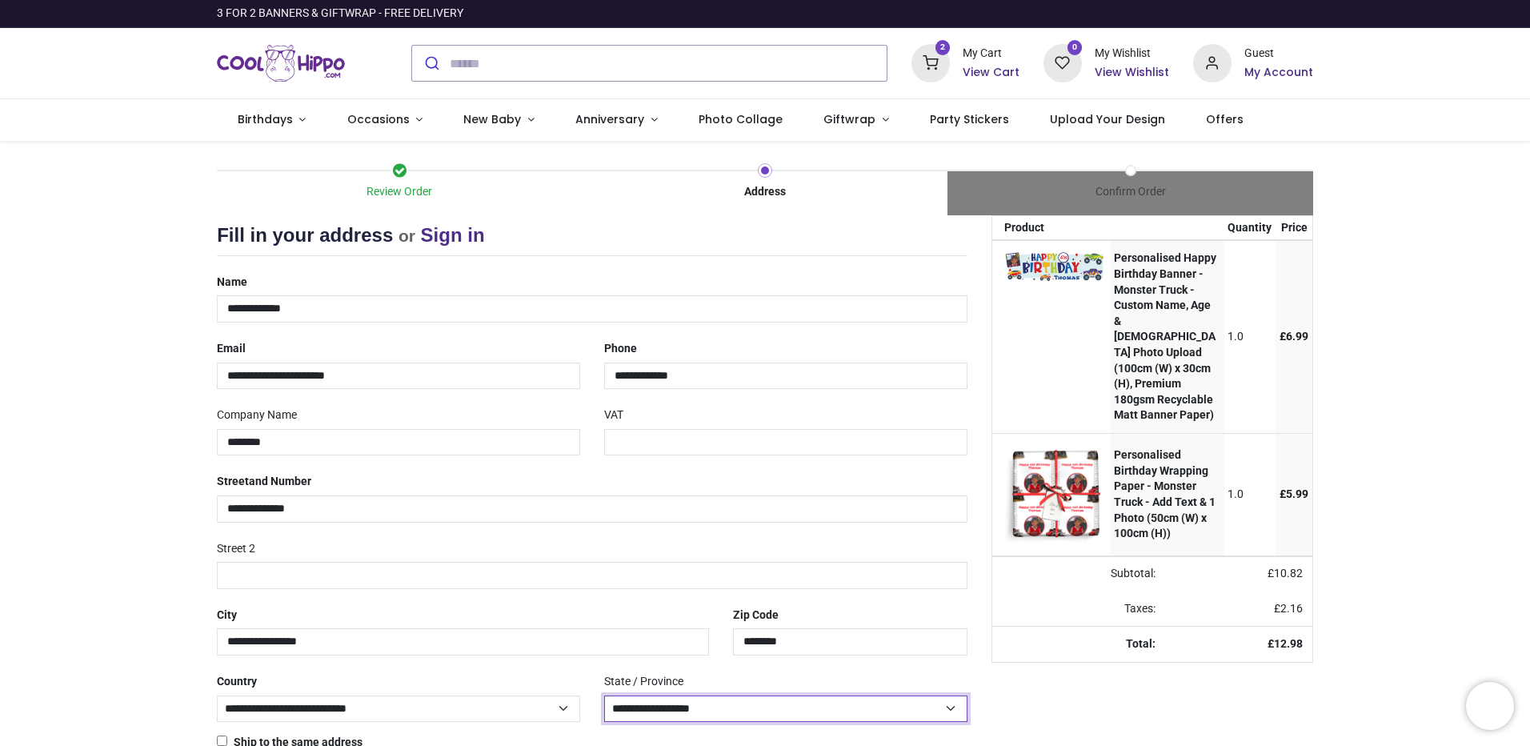
select select "***"
drag, startPoint x: 283, startPoint y: 444, endPoint x: 86, endPoint y: 419, distance: 197.8
click at [86, 419] on div "Review Order Address Confirm Order Your order: £ 12.98 Product Price" at bounding box center [765, 477] width 1530 height 672
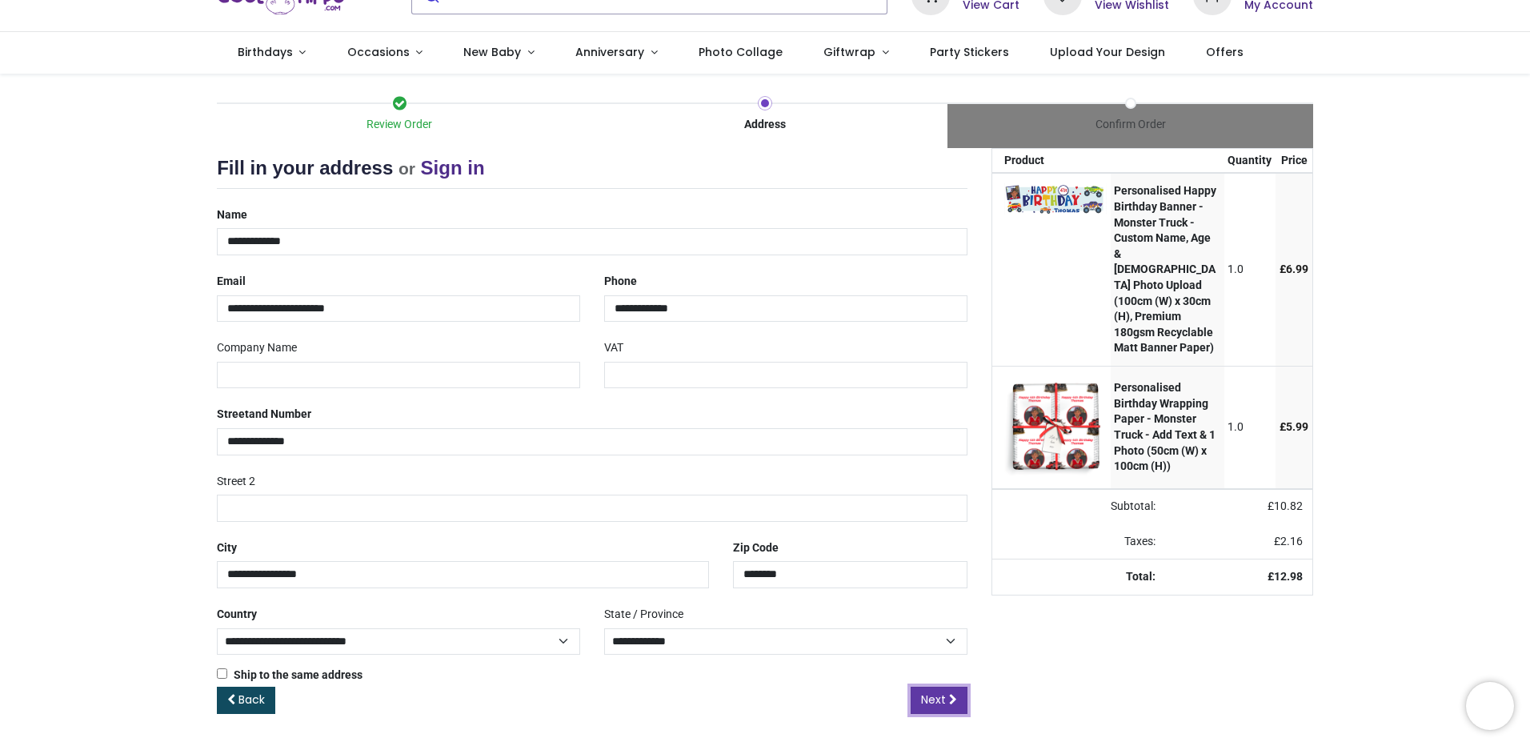
click at [932, 688] on link "Next" at bounding box center [939, 700] width 57 height 27
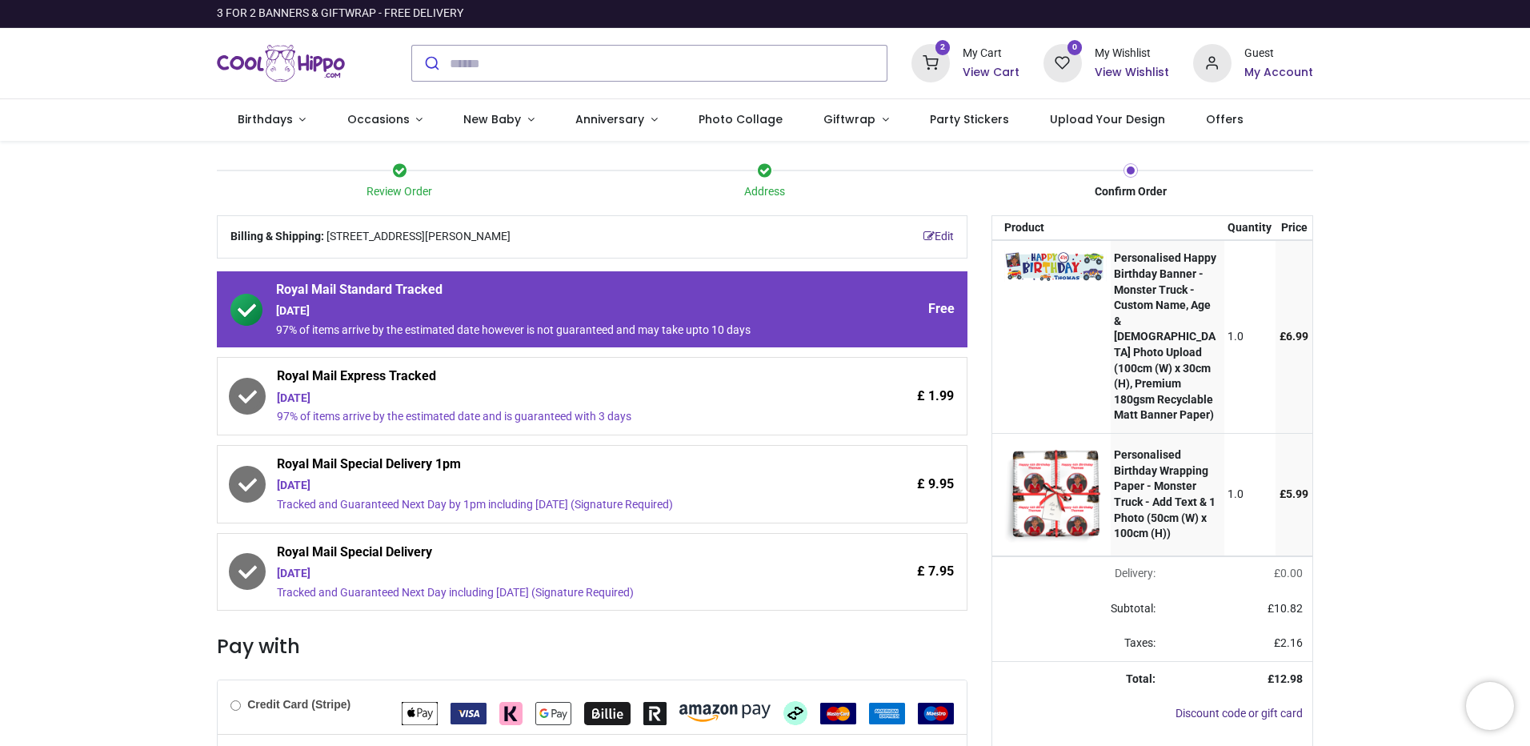
scroll to position [208, 0]
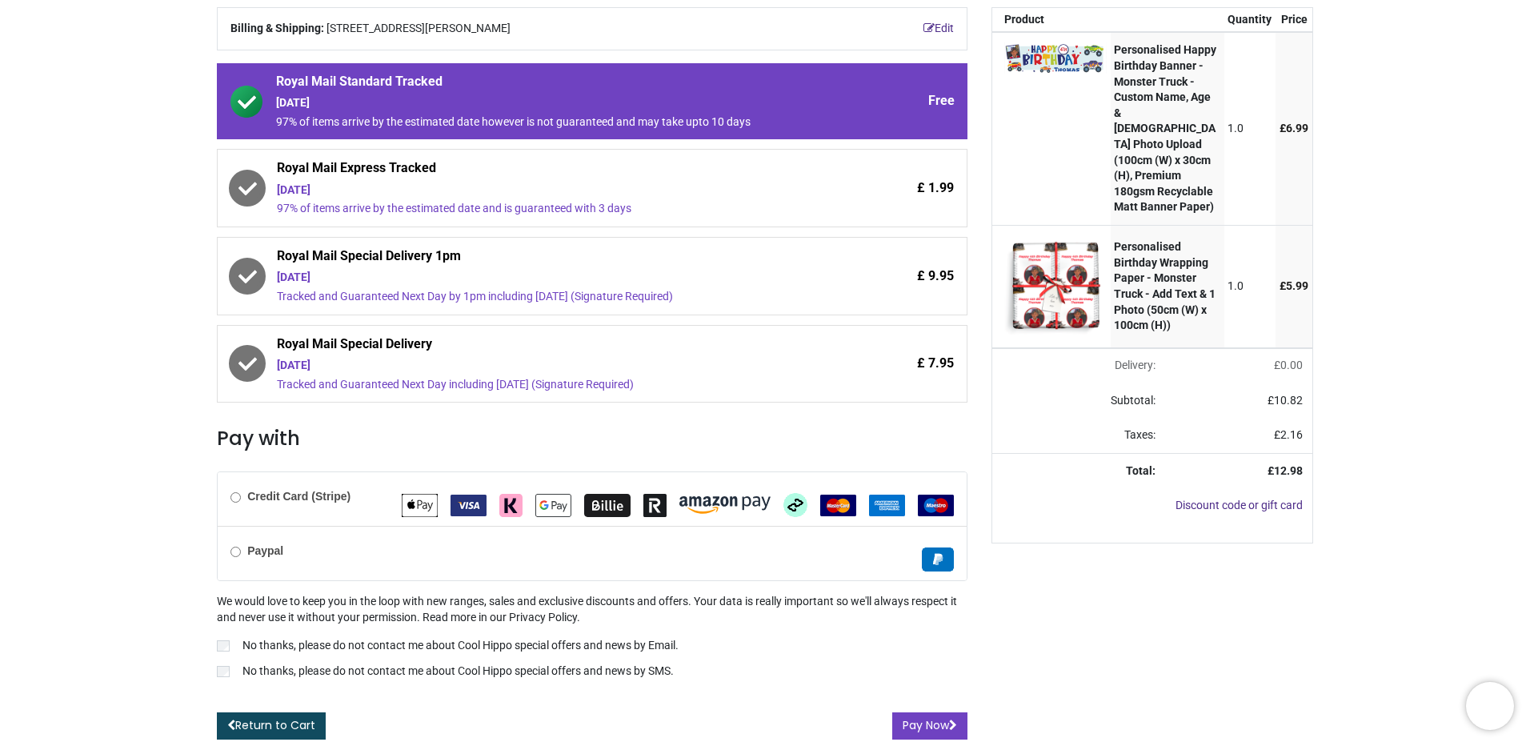
click at [259, 494] on b "Credit Card (Stripe)" at bounding box center [298, 496] width 103 height 13
click at [235, 559] on div "Paypal" at bounding box center [592, 553] width 749 height 54
click at [930, 723] on button "Pay Now" at bounding box center [929, 725] width 75 height 27
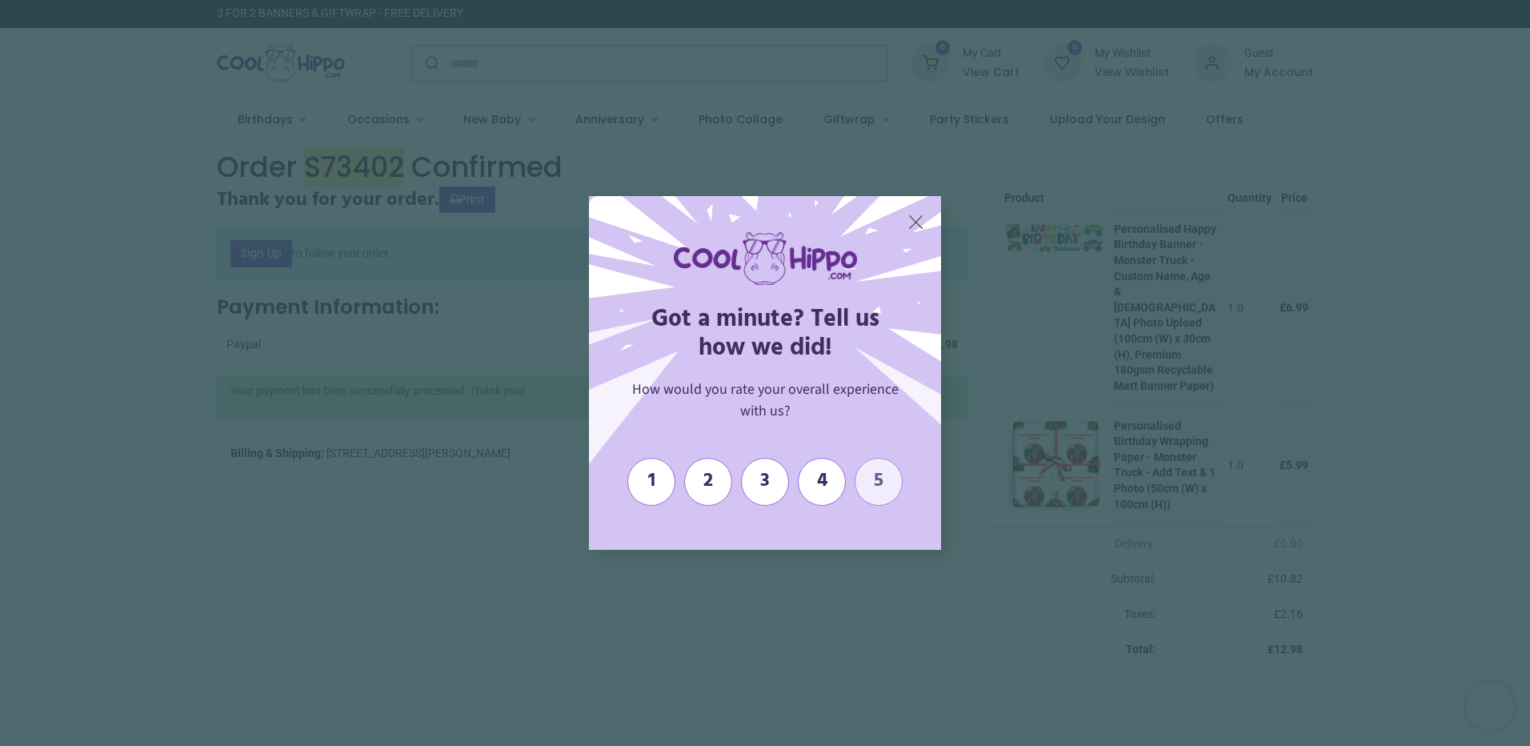
click at [868, 479] on span "5" at bounding box center [879, 481] width 30 height 23
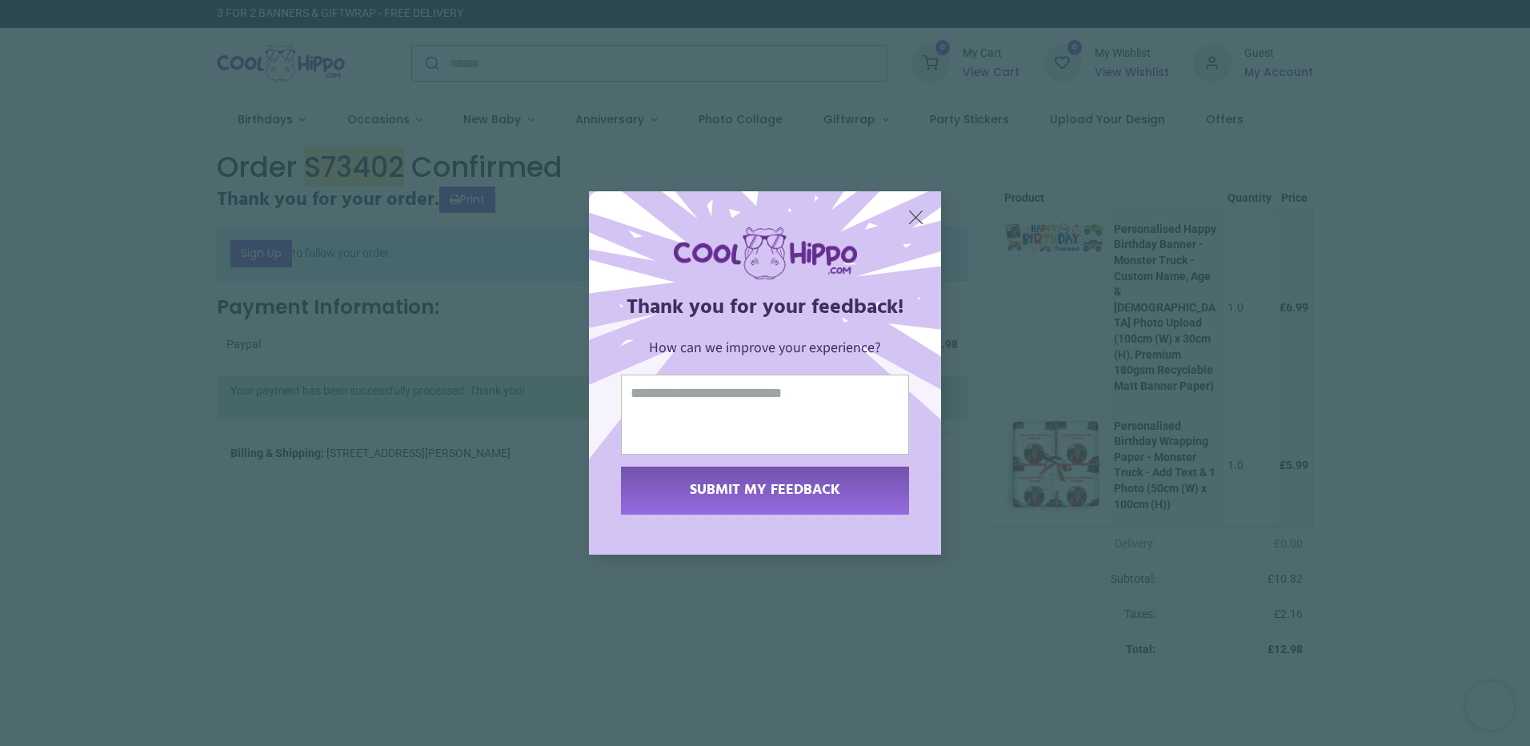
click at [762, 498] on span "SUBMIT MY FEEDBACK" at bounding box center [765, 490] width 150 height 23
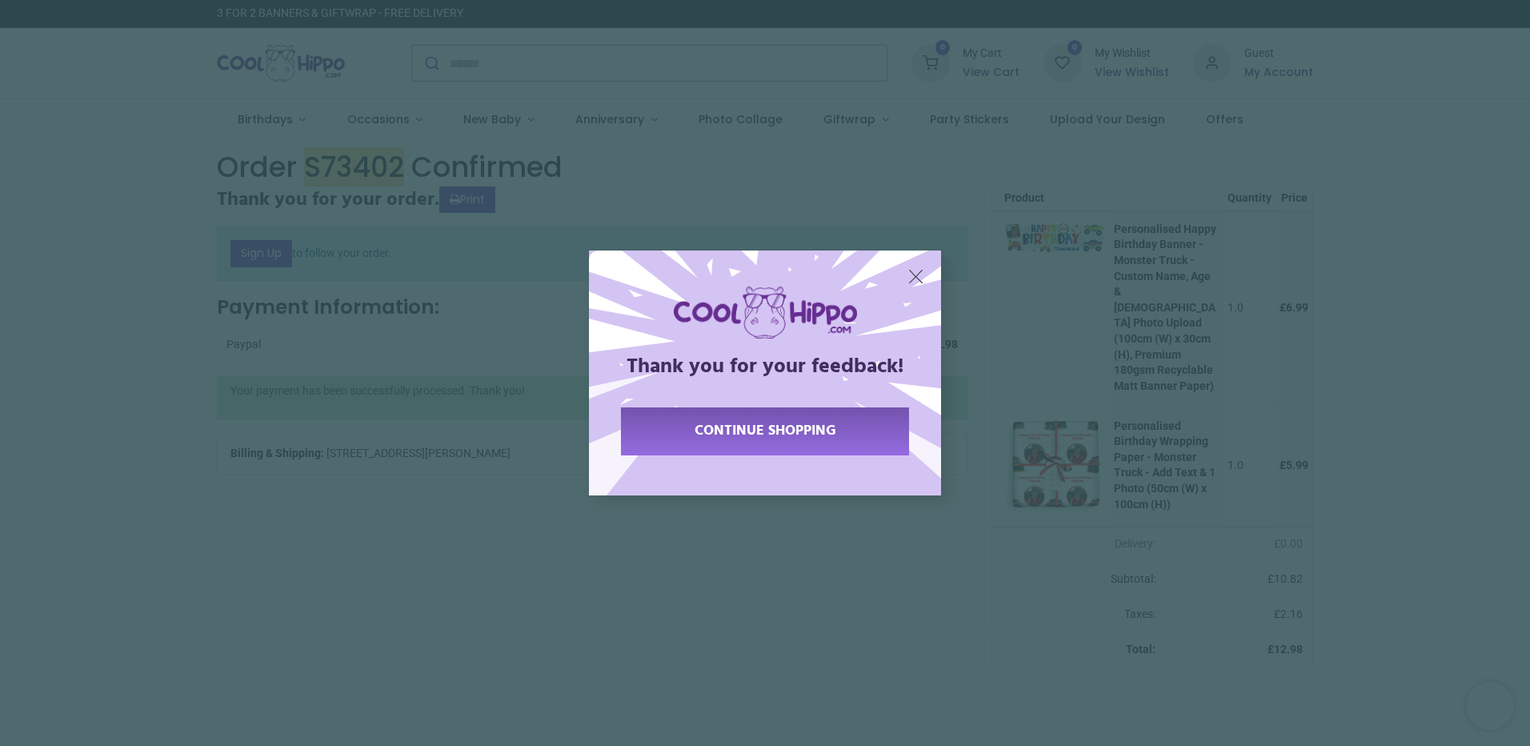
click at [787, 416] on div "continue shopping" at bounding box center [765, 431] width 288 height 48
